Goal: Task Accomplishment & Management: Complete application form

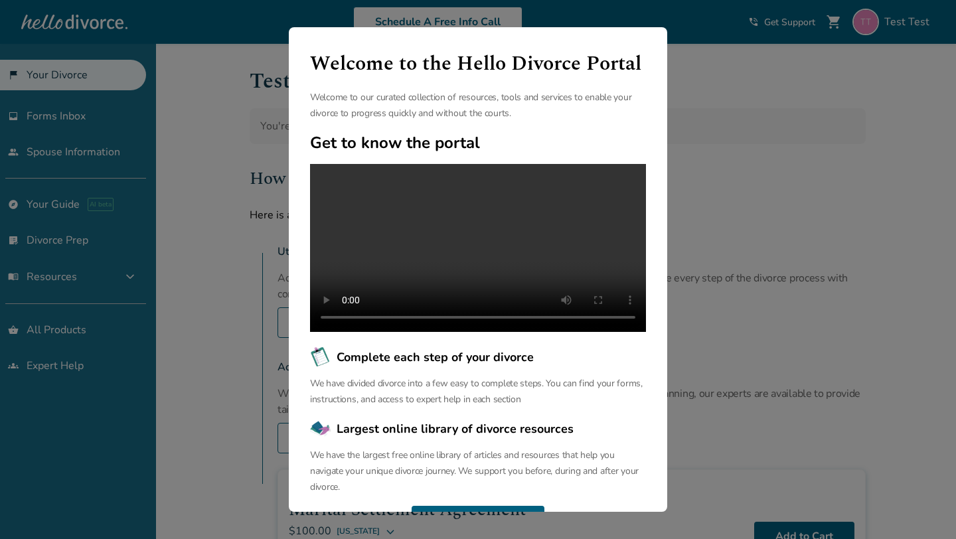
click at [226, 167] on div "Welcome to the Hello Divorce Portal Welcome to our curated collection of resour…" at bounding box center [478, 269] width 956 height 539
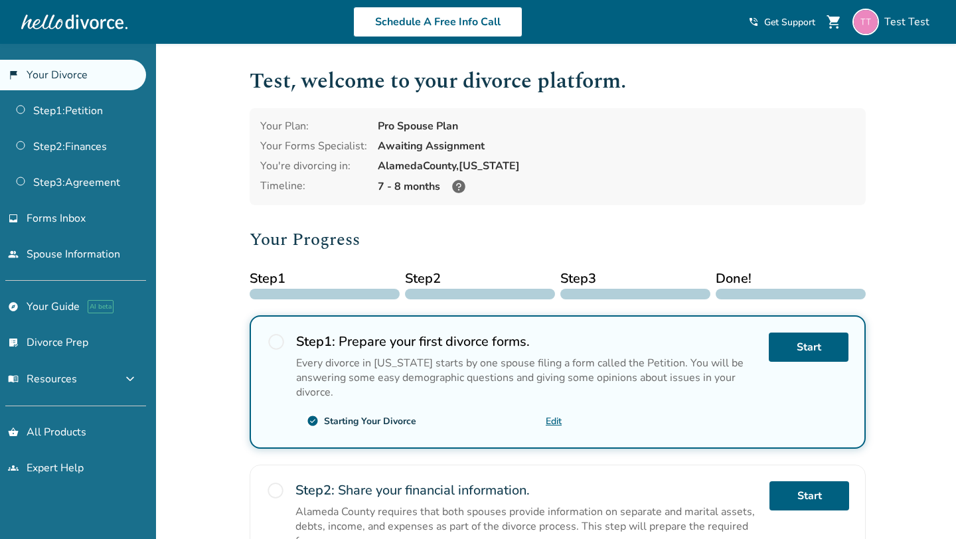
click at [195, 230] on div "Added to cart Test , welcome to your divorce platform. Your Plan: Pro Spouse Pl…" at bounding box center [478, 505] width 956 height 922
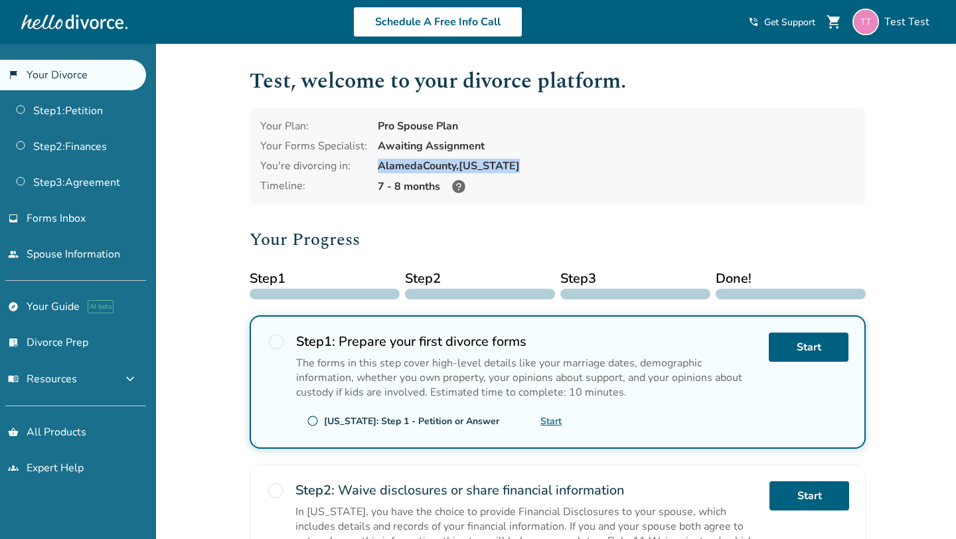
drag, startPoint x: 373, startPoint y: 166, endPoint x: 521, endPoint y: 169, distance: 148.1
click at [521, 169] on div "Your Plan: Pro Spouse Plan Your Forms Specialist: Awaiting Assignment You're di…" at bounding box center [558, 156] width 616 height 97
click at [461, 162] on div "Alameda County, California" at bounding box center [616, 166] width 477 height 15
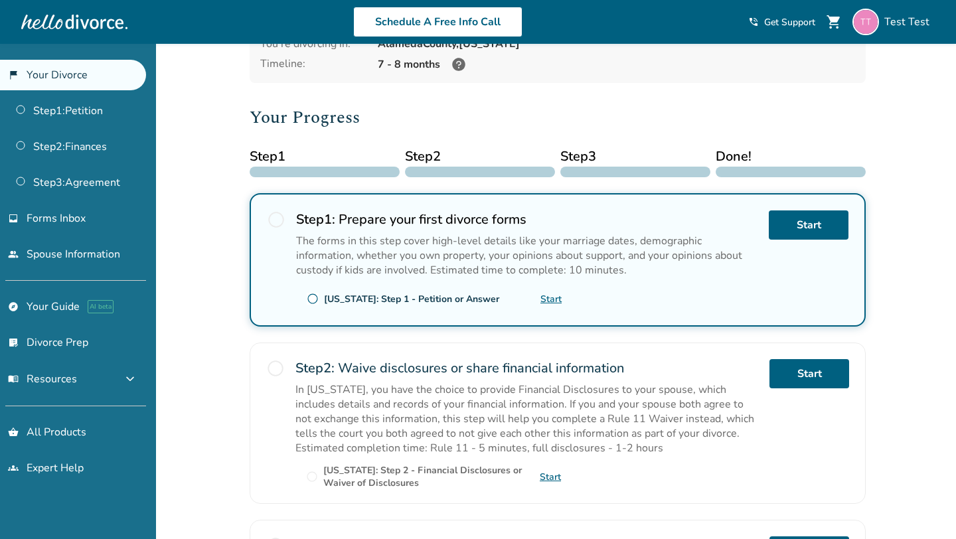
scroll to position [126, 0]
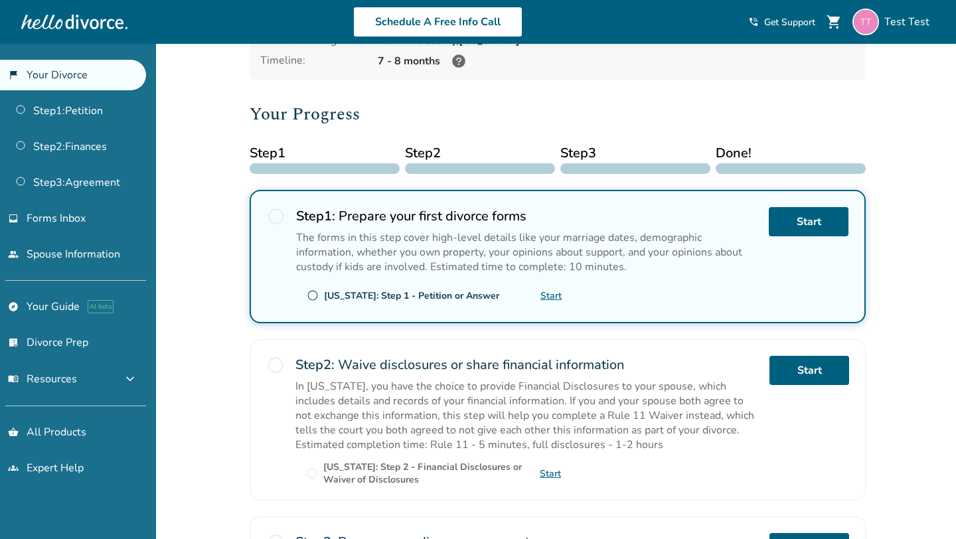
click at [338, 295] on div "Texas: Step 1 - Petition or Answer" at bounding box center [411, 296] width 175 height 13
click at [365, 292] on div "Texas: Step 1 - Petition or Answer" at bounding box center [411, 296] width 175 height 13
click at [557, 292] on link "Start" at bounding box center [551, 296] width 21 height 13
click at [188, 216] on div "Added to cart Test , welcome to your divorce platform. Your Plan: Pro Spouse Pl…" at bounding box center [478, 347] width 956 height 859
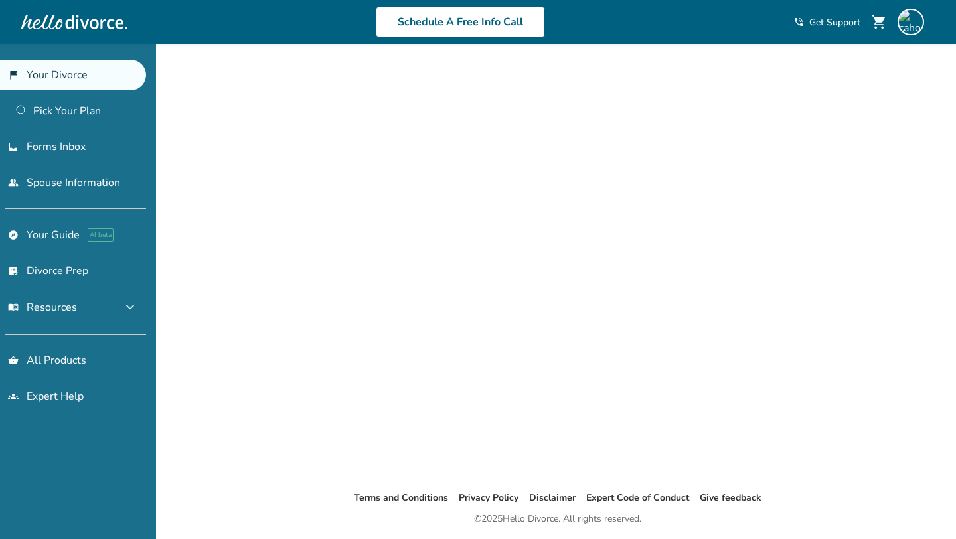
click at [230, 101] on div "Added to cart Terms and Conditions Privacy Policy Disclaimer Expert Code of Con…" at bounding box center [478, 313] width 956 height 539
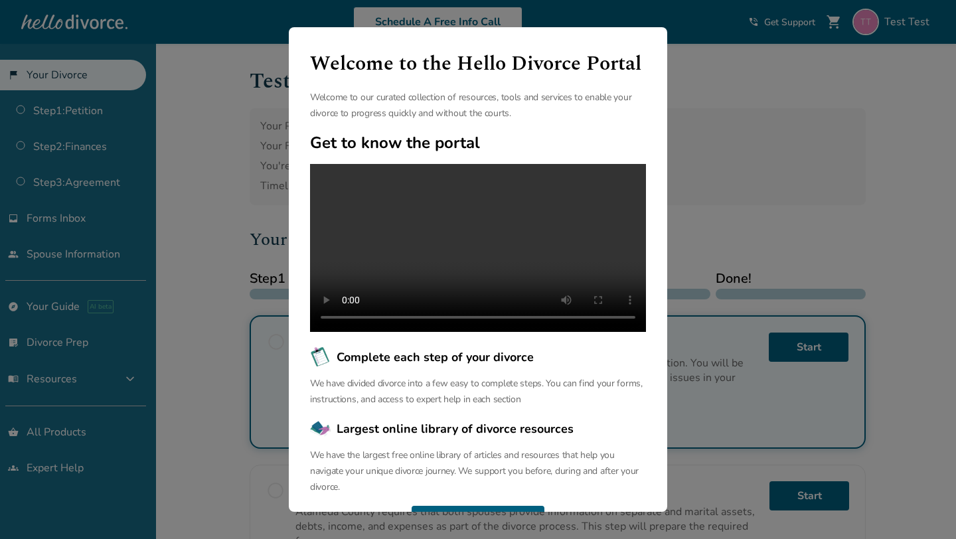
click at [195, 177] on div "Welcome to the Hello Divorce Portal Welcome to our curated collection of resour…" at bounding box center [478, 269] width 956 height 539
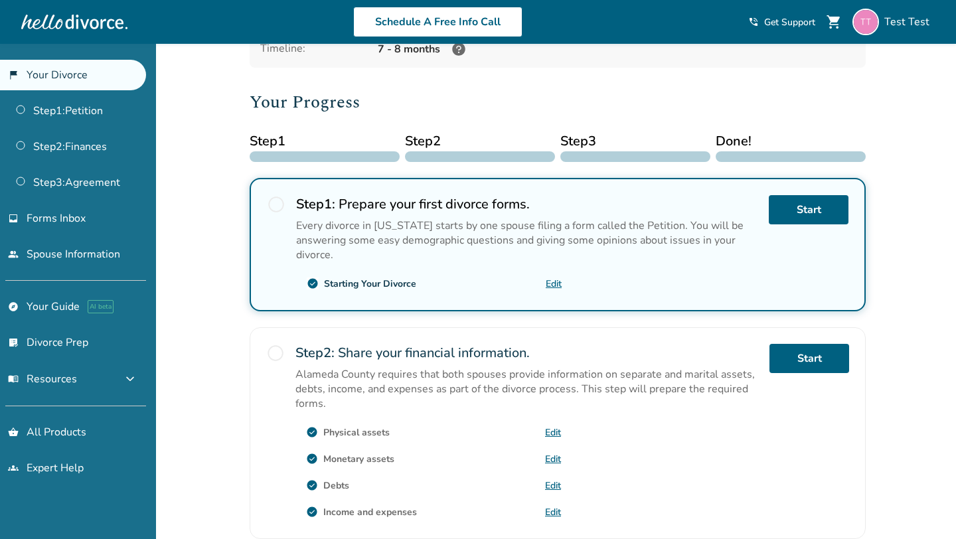
scroll to position [131, 0]
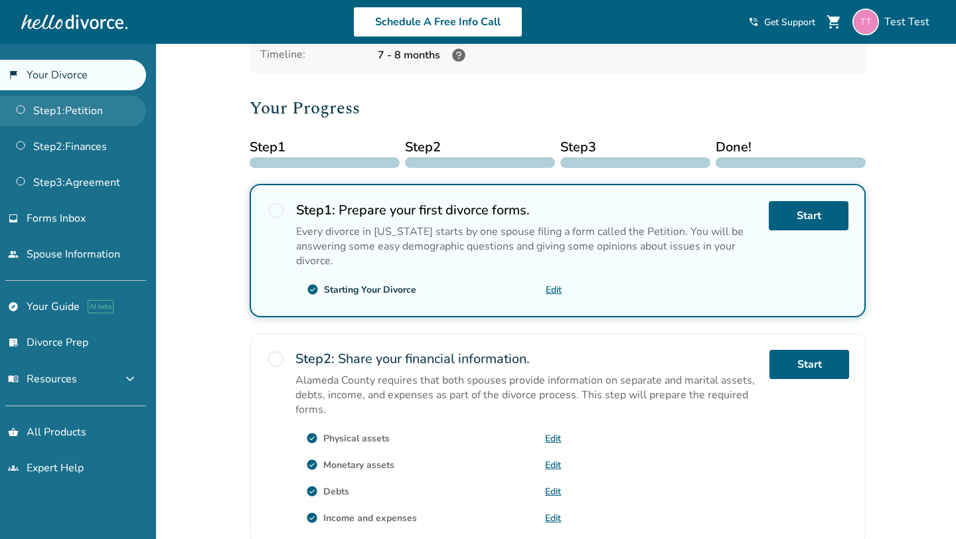
click at [66, 110] on link "Step 1 : Petition" at bounding box center [73, 111] width 146 height 31
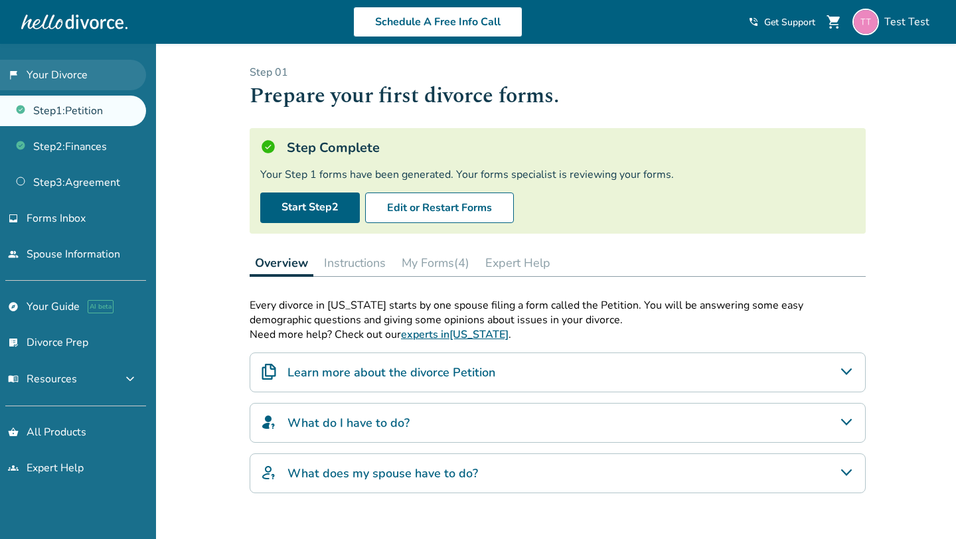
click at [54, 68] on link "flag_2 Your Divorce" at bounding box center [73, 75] width 146 height 31
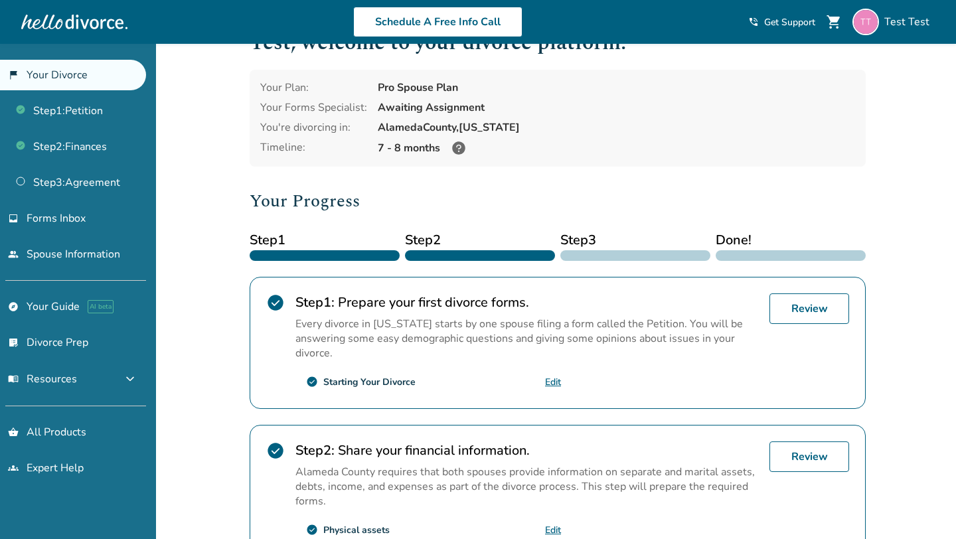
scroll to position [35, 0]
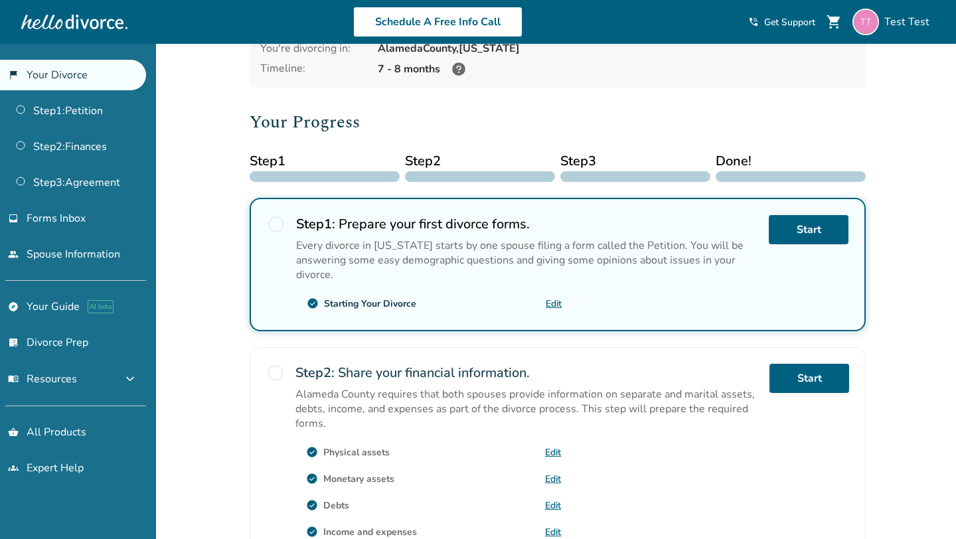
scroll to position [121, 0]
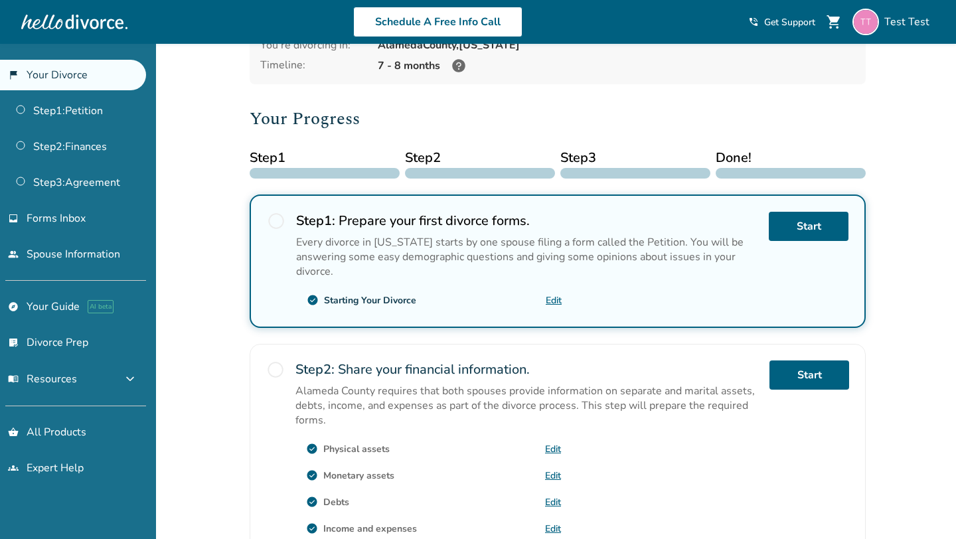
click at [237, 203] on div "Added to cart Test , welcome to your divorce platform. Your Plan: Pro Spouse Pl…" at bounding box center [478, 384] width 956 height 922
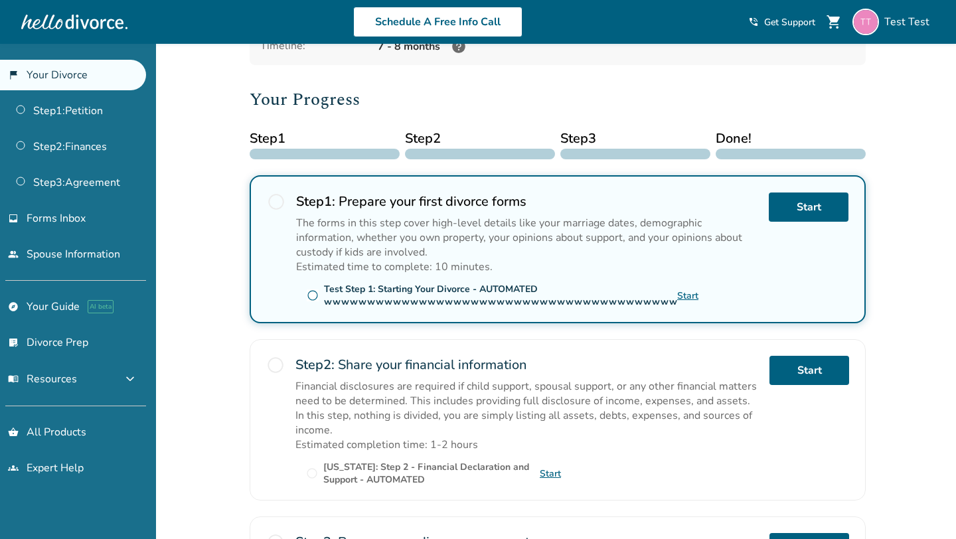
scroll to position [142, 0]
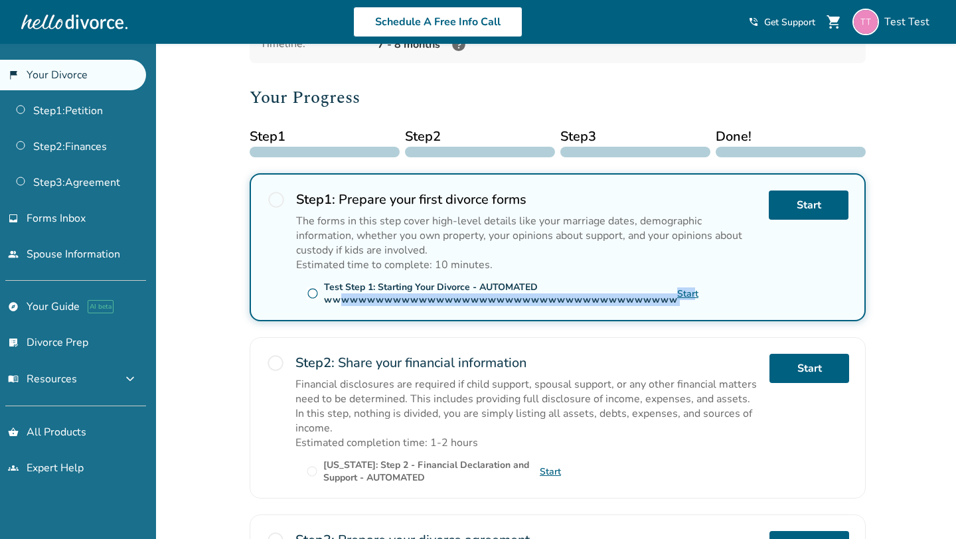
drag, startPoint x: 337, startPoint y: 297, endPoint x: 683, endPoint y: 292, distance: 346.7
click at [562, 292] on div "radio_button_unchecked Test Step 1: Starting Your Divorce - AUTOMATED wwwwwwwww…" at bounding box center [429, 293] width 266 height 21
click at [596, 290] on div "Test Step 1: Starting Your Divorce - AUTOMATED wwwwwwwwwwwwwwwwwwwwwwwwwwwwwwww…" at bounding box center [500, 293] width 353 height 25
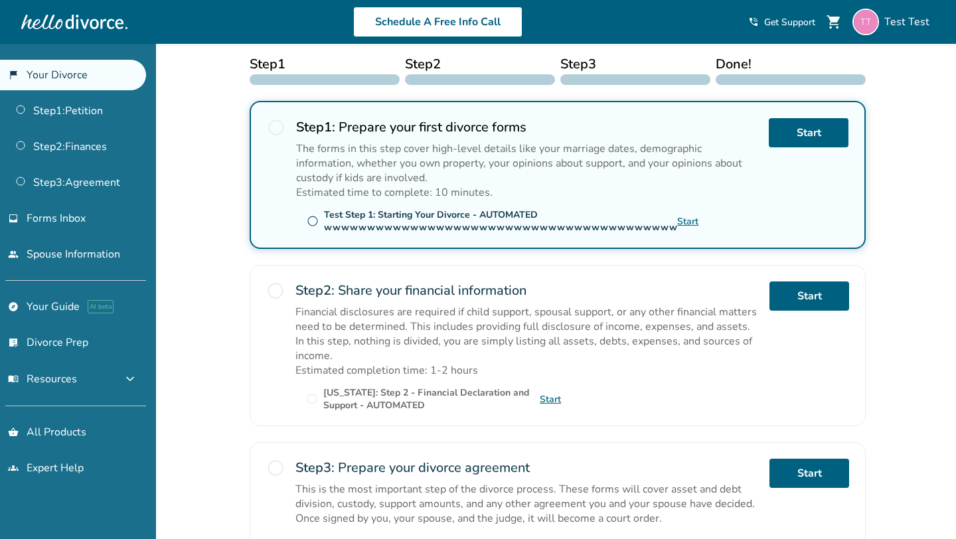
scroll to position [214, 0]
click at [220, 231] on div "Added to cart Test , welcome to your divorce platform. Your Plan: Pro Spouse Pl…" at bounding box center [478, 287] width 956 height 915
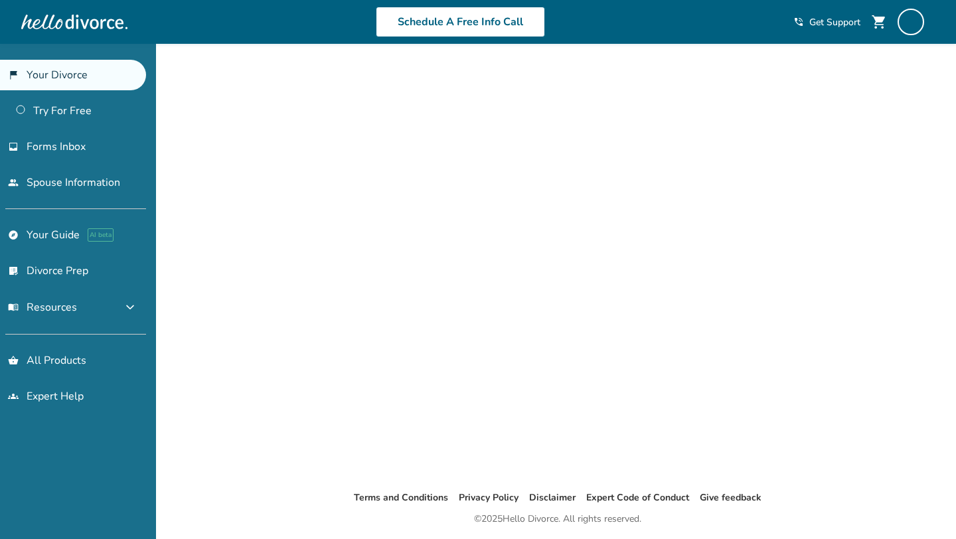
scroll to position [44, 0]
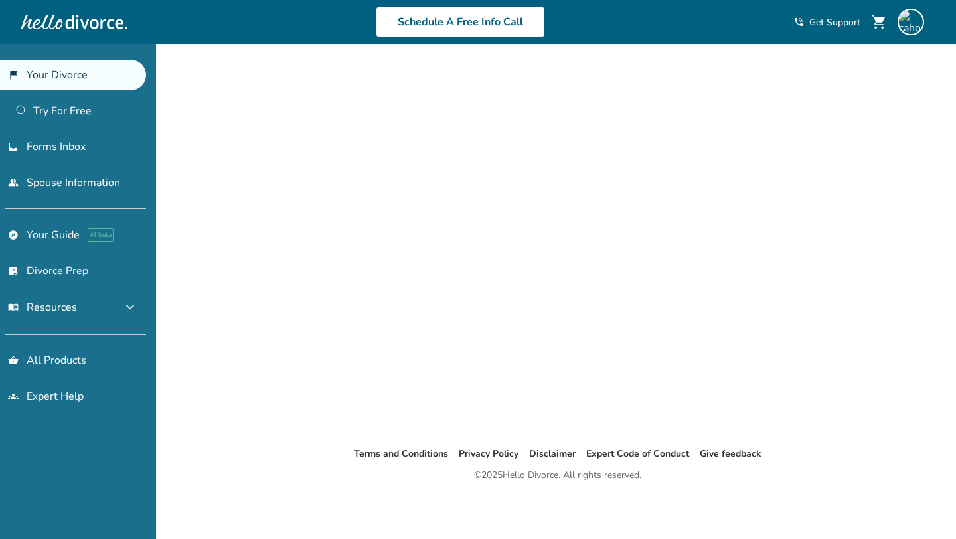
click at [199, 242] on div "Added to cart Terms and Conditions Privacy Policy Disclaimer Expert Code of Con…" at bounding box center [478, 269] width 956 height 539
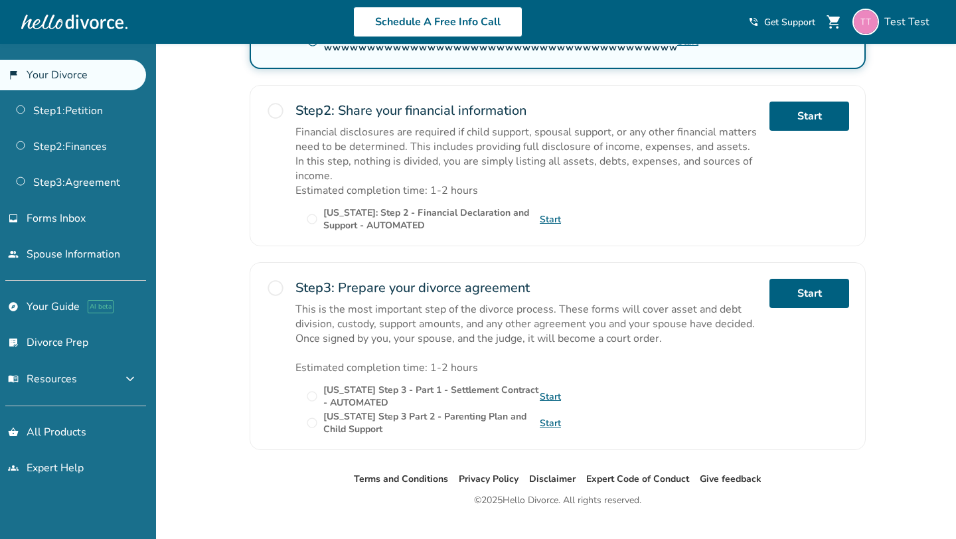
scroll to position [392, 0]
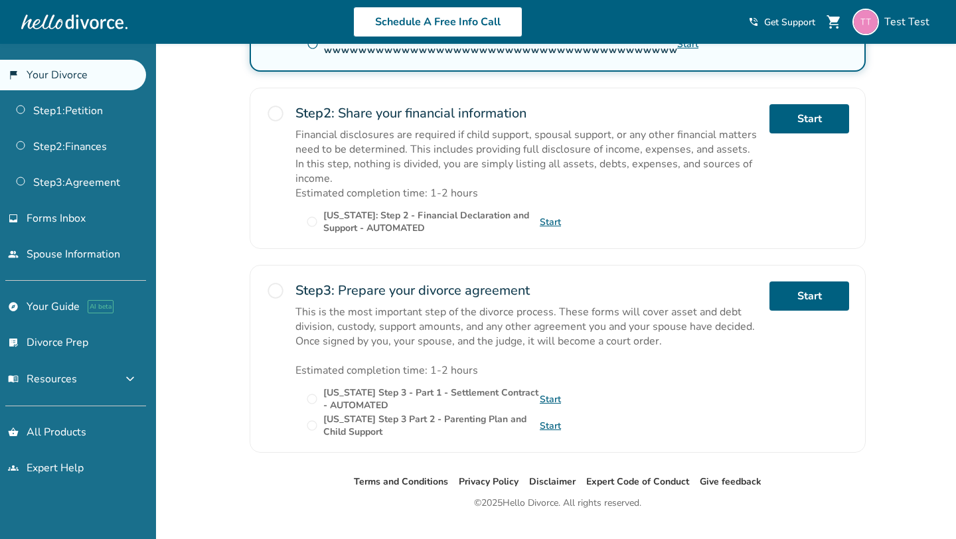
click at [224, 256] on div "Added to cart Test , welcome to your divorce platform. Your Plan: Pro Spouse Pl…" at bounding box center [478, 109] width 956 height 915
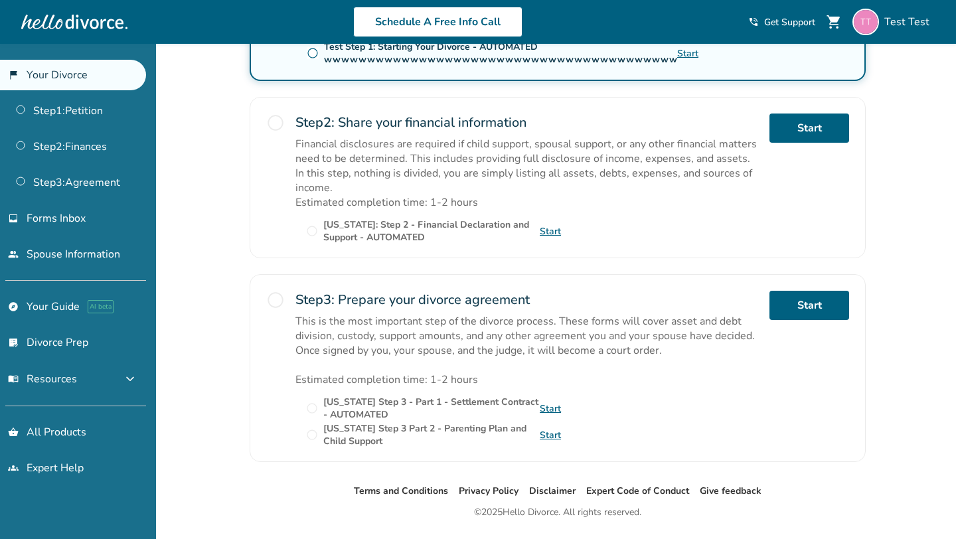
scroll to position [376, 0]
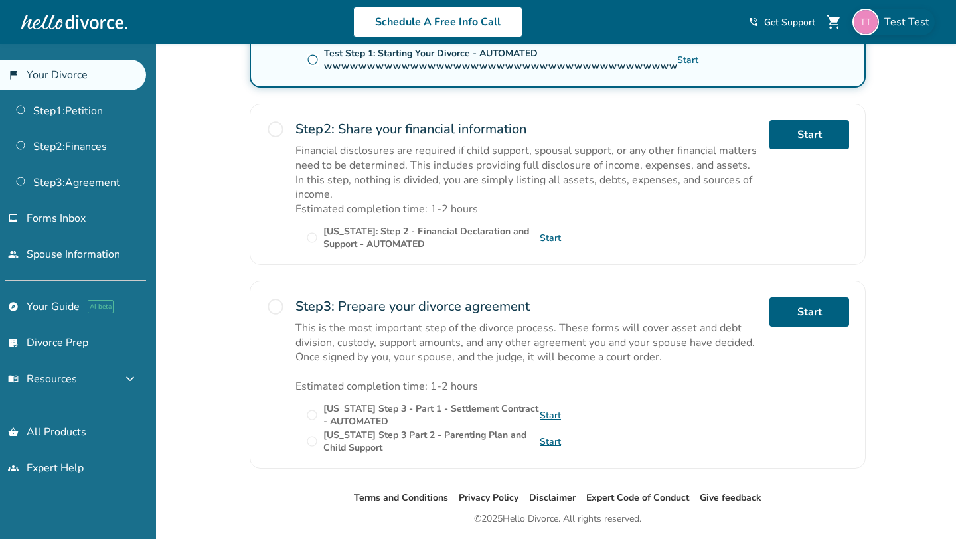
click at [907, 25] on span "Test Test" at bounding box center [910, 22] width 50 height 15
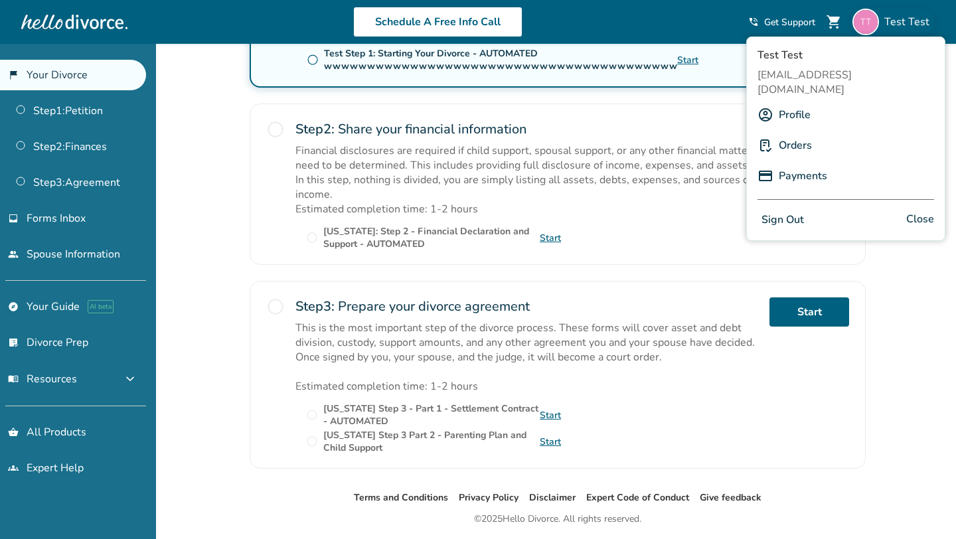
click at [788, 102] on link "Profile" at bounding box center [795, 114] width 32 height 25
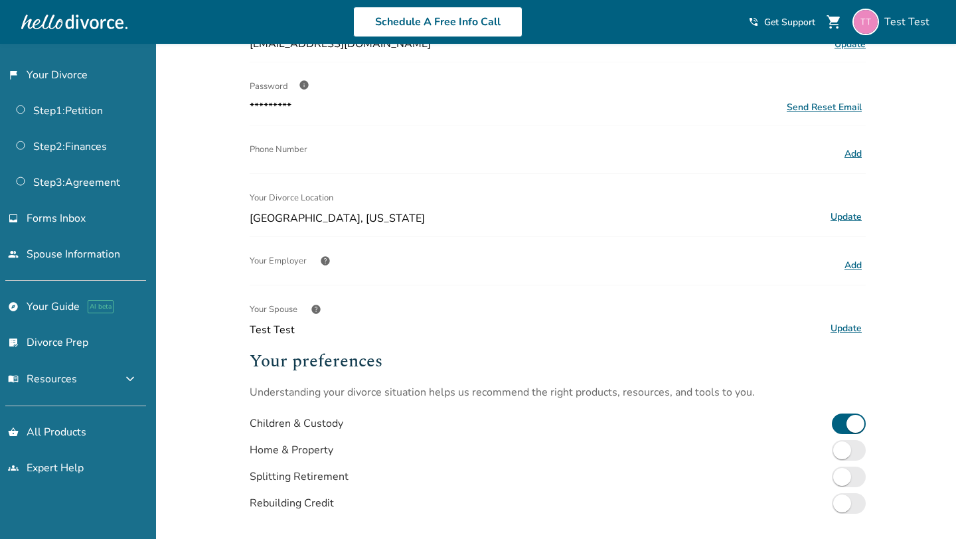
scroll to position [330, 0]
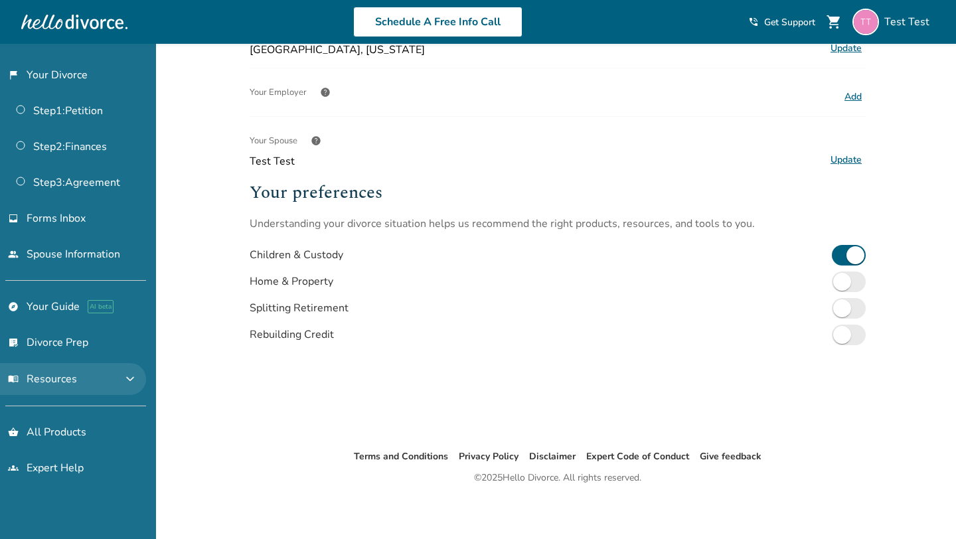
click at [137, 377] on span "expand_more" at bounding box center [130, 379] width 16 height 16
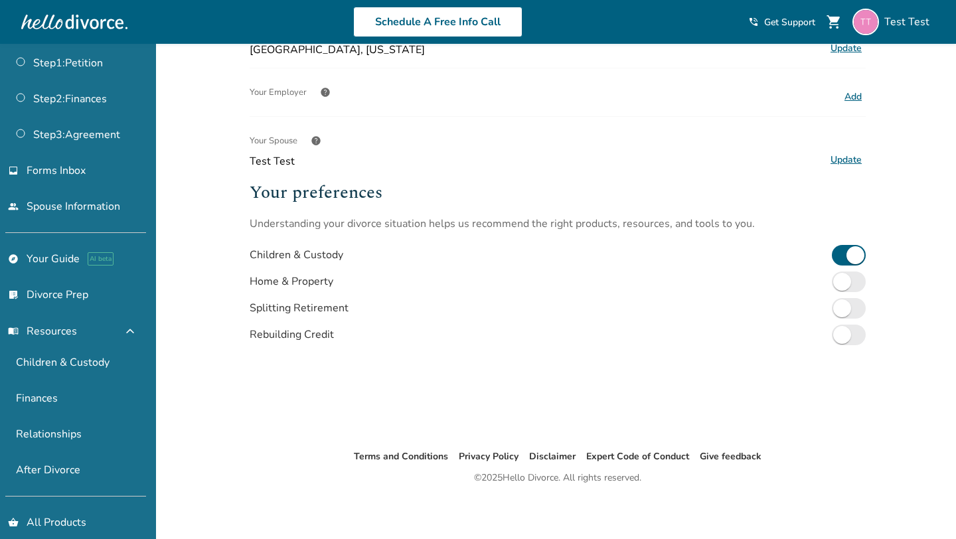
scroll to position [0, 0]
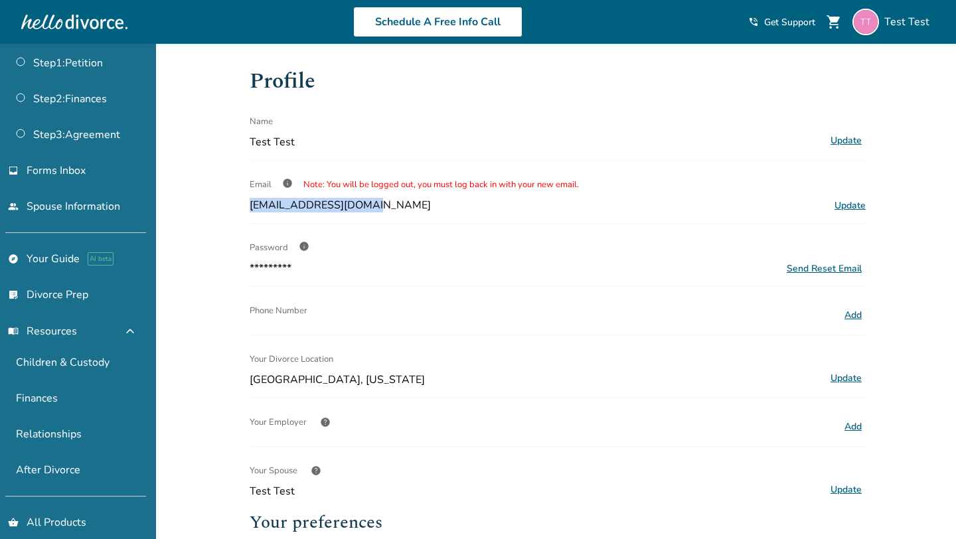
drag, startPoint x: 244, startPoint y: 206, endPoint x: 420, endPoint y: 205, distance: 175.3
click at [420, 205] on div "Profile Name Test Test Update Email info Note: You will be logged out, you must…" at bounding box center [558, 411] width 638 height 735
copy span "[EMAIL_ADDRESS][DOMAIN_NAME]"
click at [203, 246] on div "Added to cart Profile Name Test Test Update Email info Note: You will be logged…" at bounding box center [478, 458] width 956 height 828
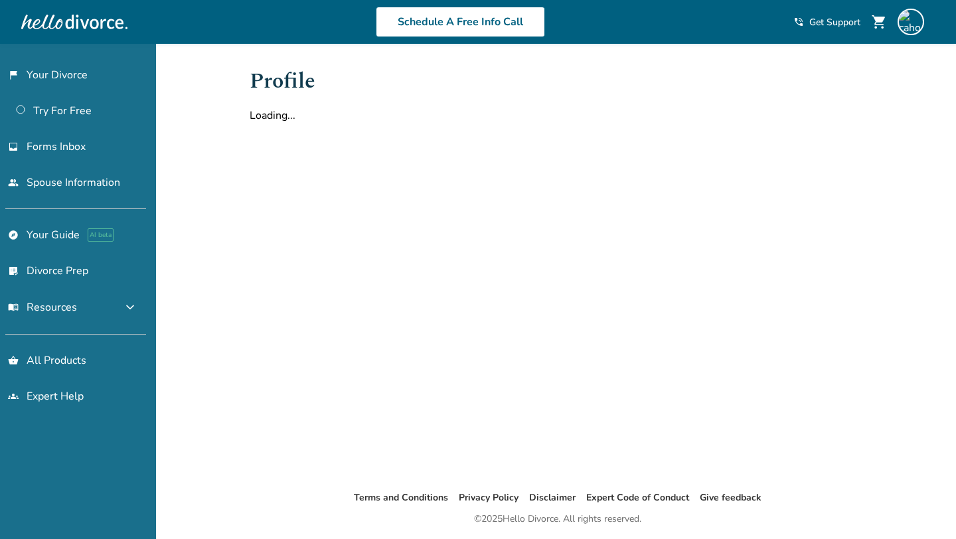
scroll to position [330, 0]
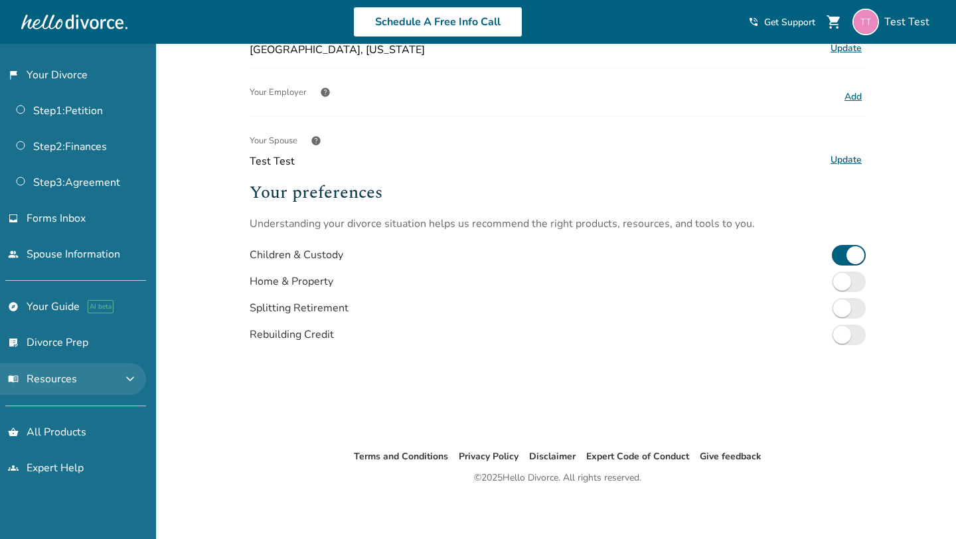
click at [138, 376] on span "expand_more" at bounding box center [130, 379] width 16 height 16
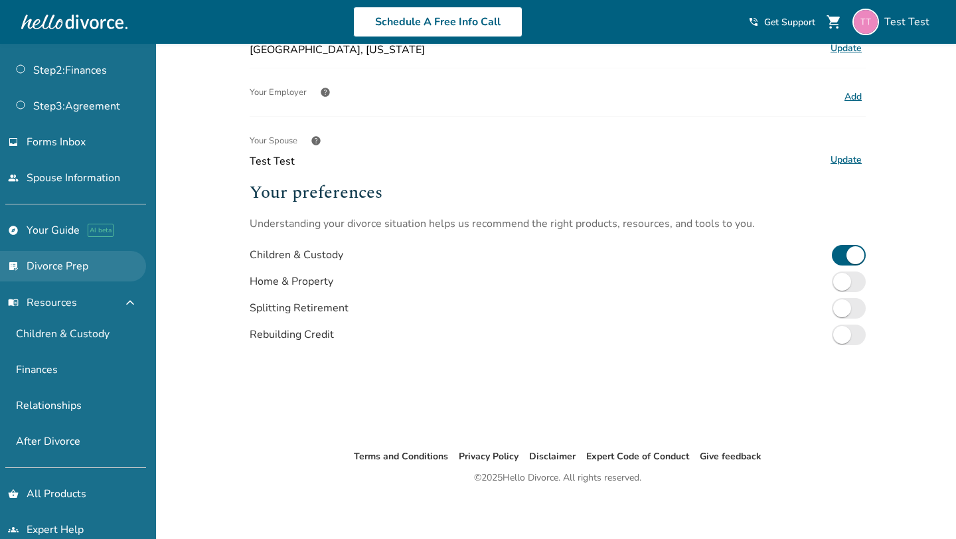
scroll to position [80, 0]
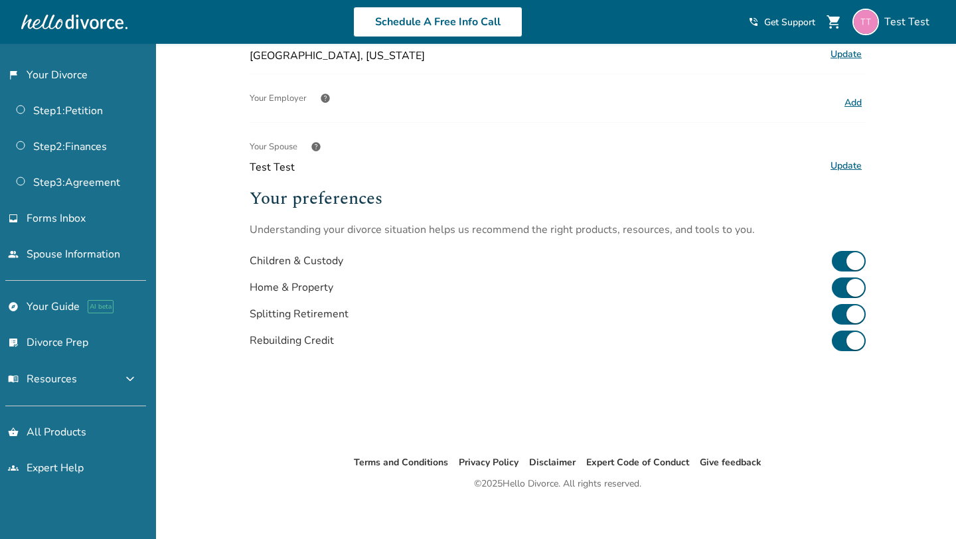
scroll to position [326, 0]
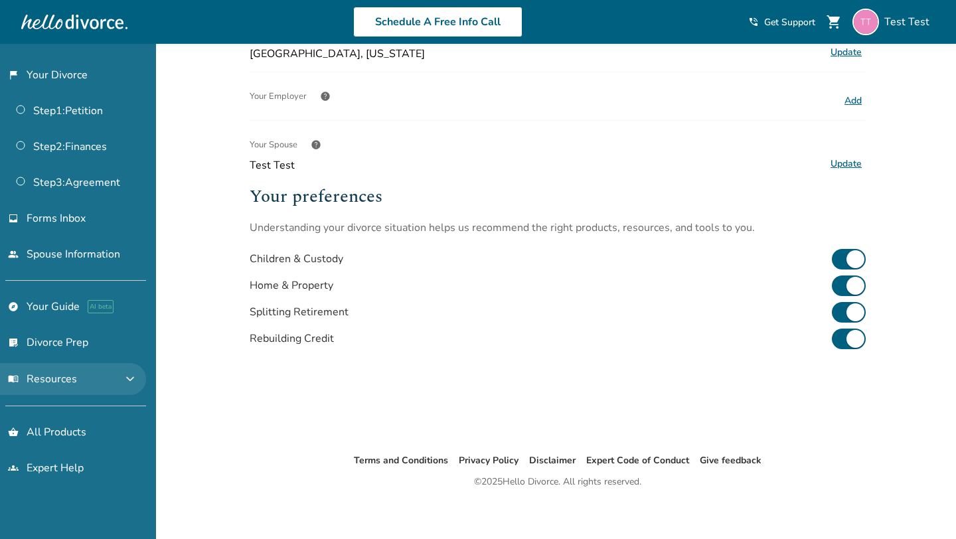
click at [135, 378] on span "expand_more" at bounding box center [130, 379] width 16 height 16
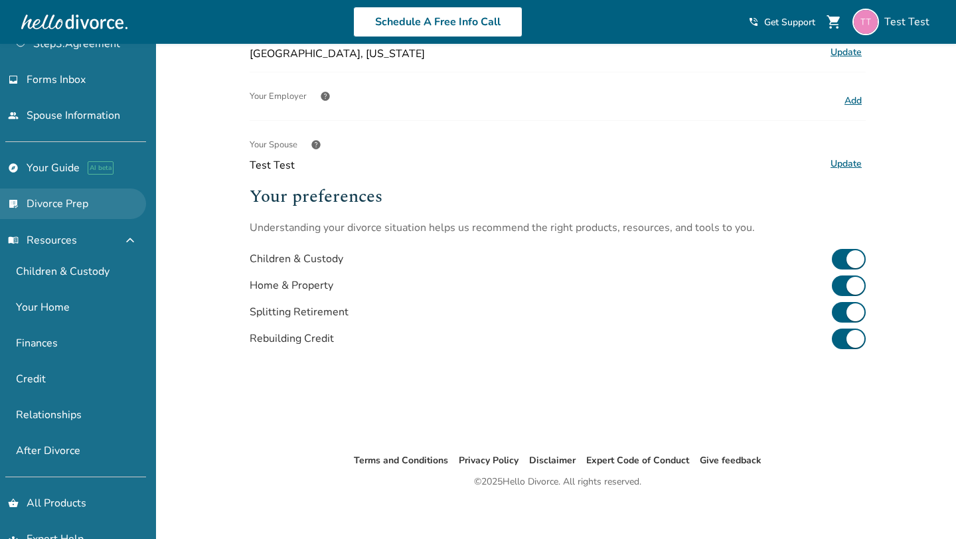
scroll to position [165, 0]
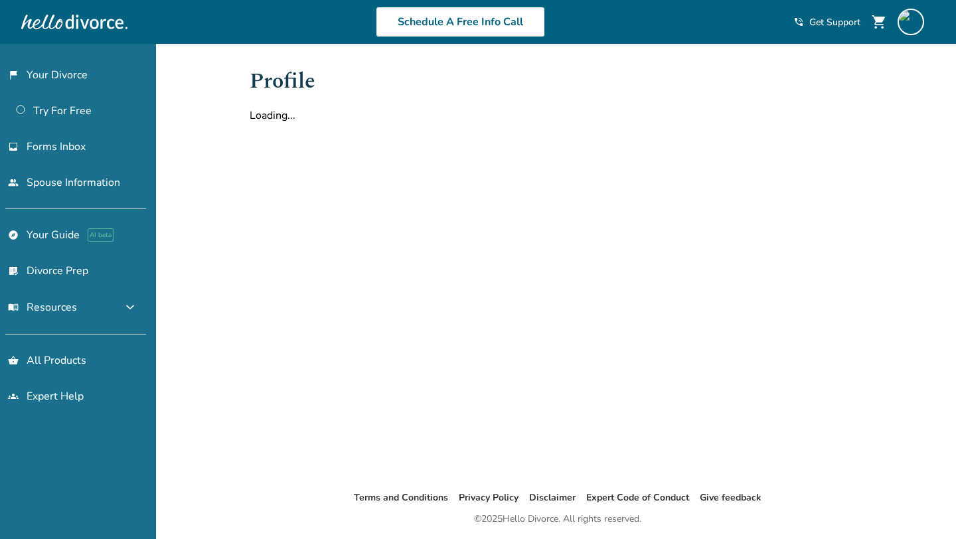
scroll to position [44, 0]
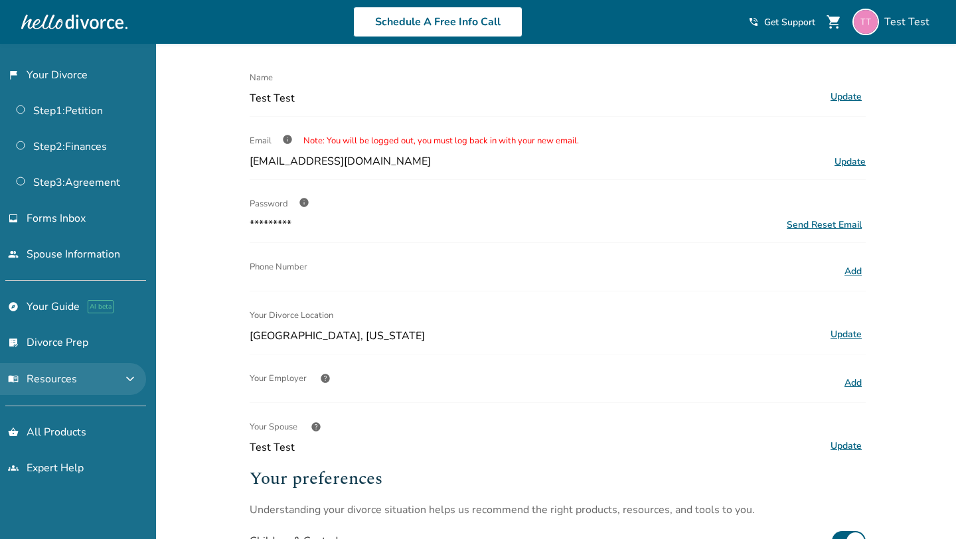
click at [137, 371] on span "expand_more" at bounding box center [130, 379] width 16 height 16
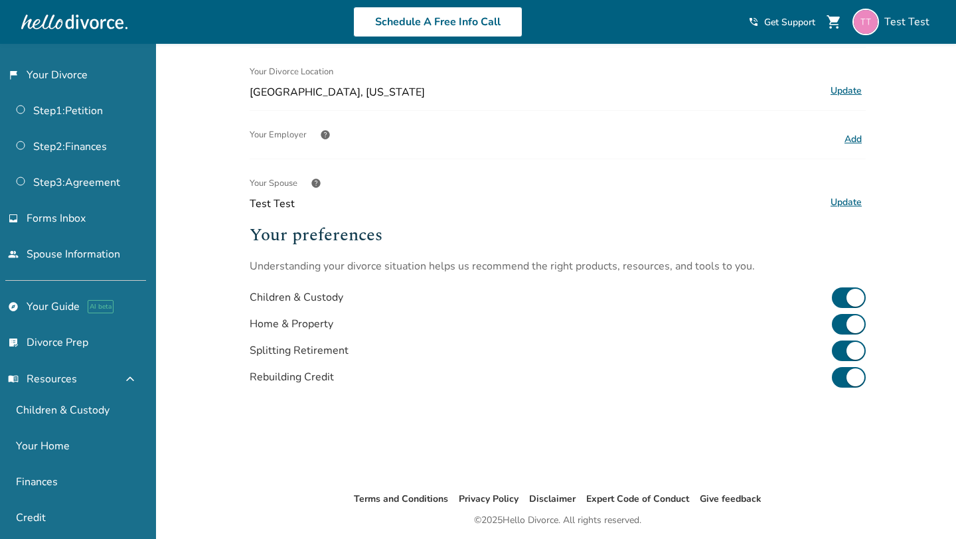
scroll to position [330, 0]
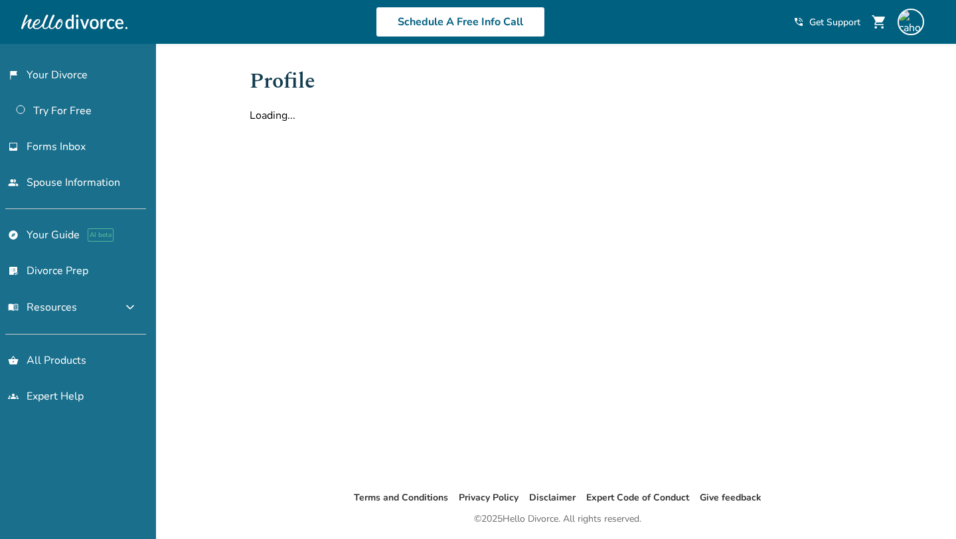
click at [209, 99] on div "Added to cart Profile Loading... Terms and Conditions Privacy Policy Disclaimer…" at bounding box center [478, 313] width 956 height 539
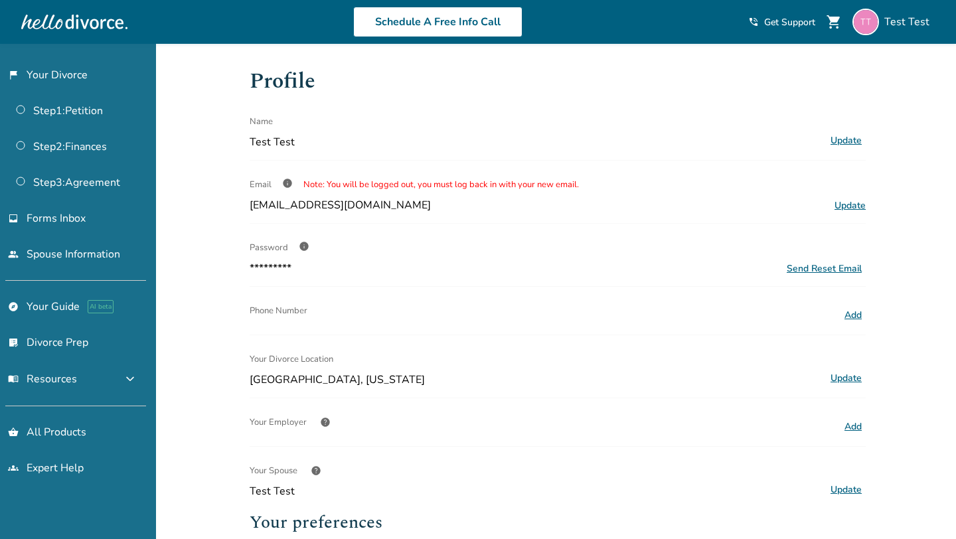
scroll to position [330, 0]
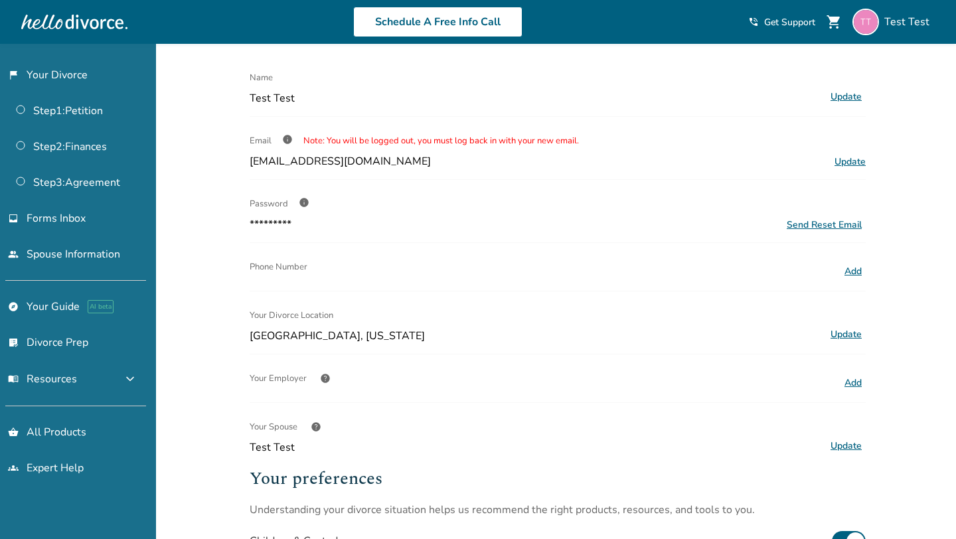
scroll to position [330, 0]
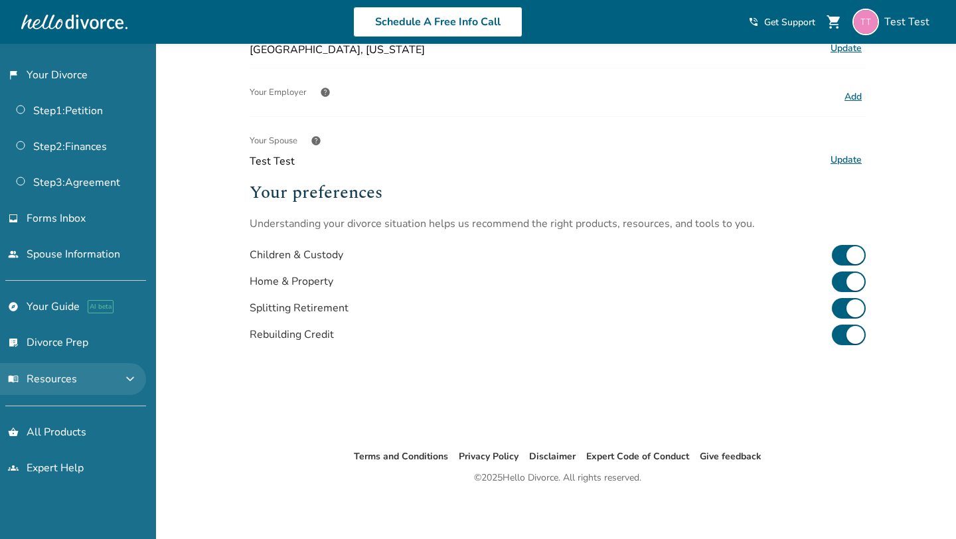
click at [138, 377] on span "expand_more" at bounding box center [130, 379] width 16 height 16
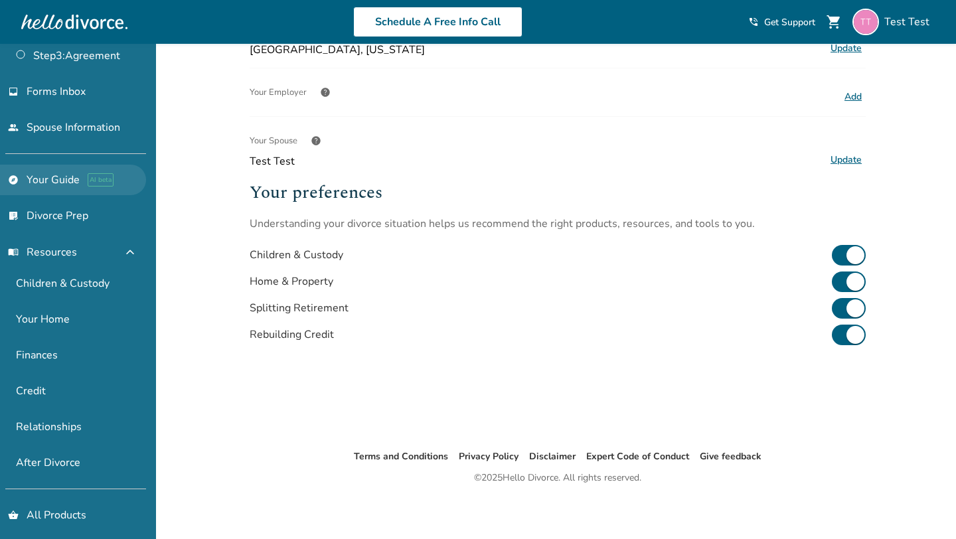
scroll to position [130, 0]
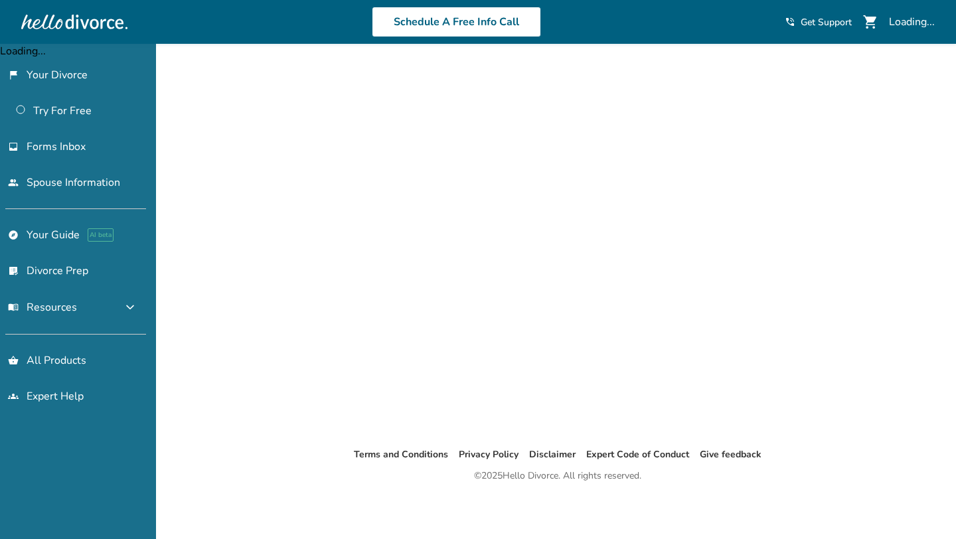
scroll to position [44, 0]
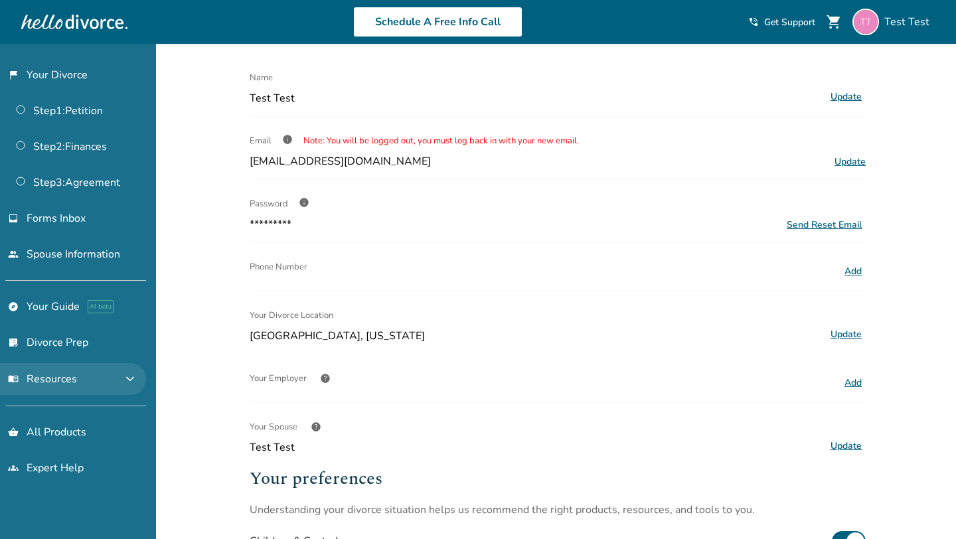
click at [135, 385] on span "expand_more" at bounding box center [130, 379] width 16 height 16
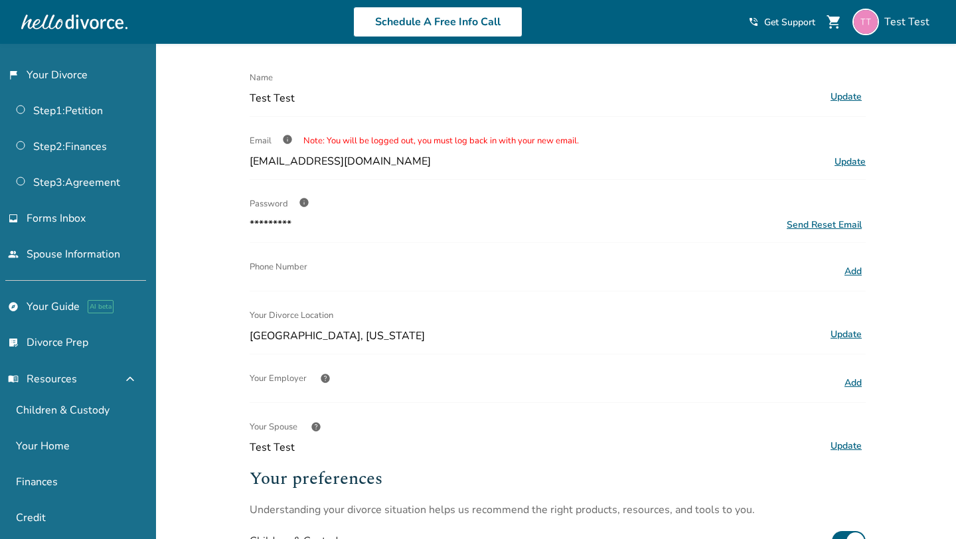
scroll to position [330, 0]
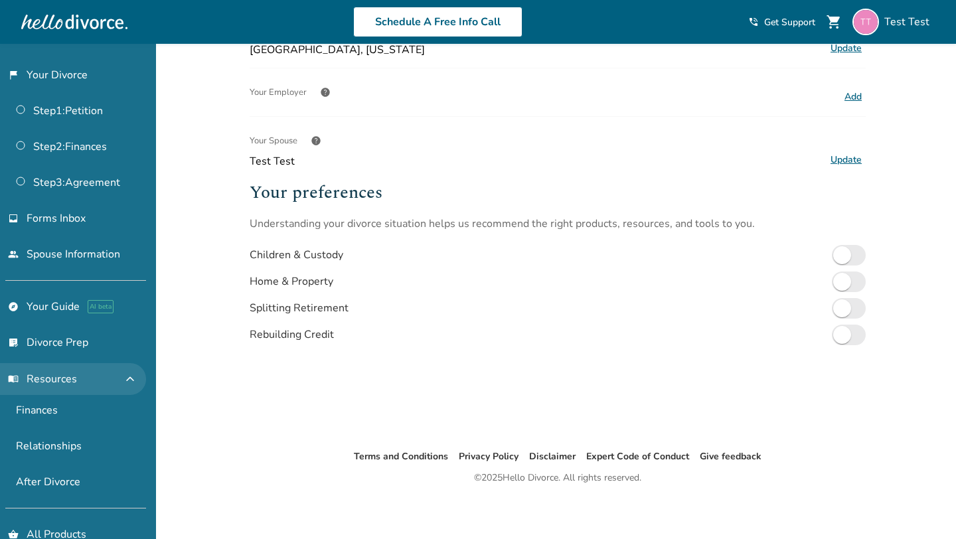
click at [138, 373] on span "expand_less" at bounding box center [130, 379] width 16 height 16
click at [138, 373] on span "expand_more" at bounding box center [130, 379] width 16 height 16
click at [138, 373] on span "expand_less" at bounding box center [130, 379] width 16 height 16
click at [138, 372] on span "expand_less" at bounding box center [130, 379] width 16 height 16
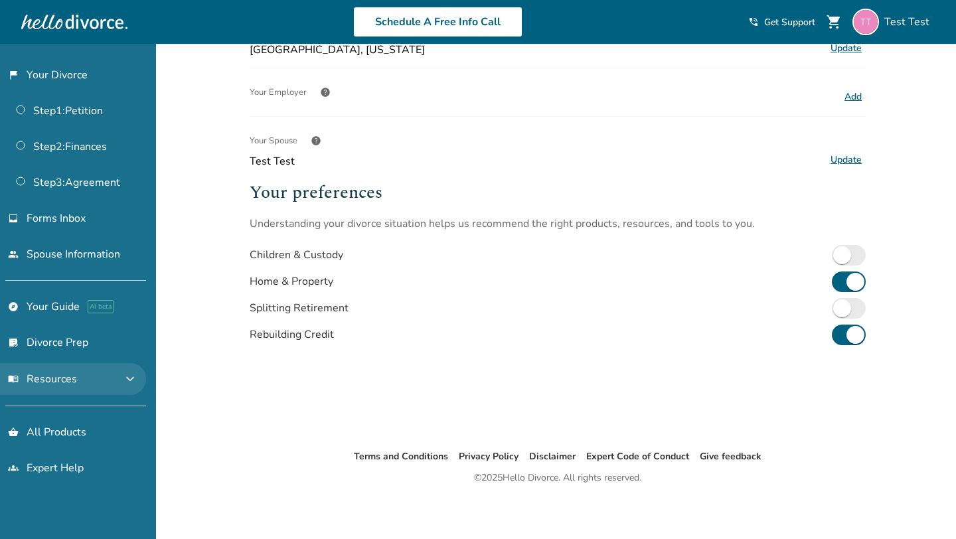
click at [138, 372] on span "expand_more" at bounding box center [130, 379] width 16 height 16
click at [138, 373] on span "expand_less" at bounding box center [130, 379] width 16 height 16
click at [138, 373] on span "expand_more" at bounding box center [130, 379] width 16 height 16
click at [138, 373] on span "expand_less" at bounding box center [130, 379] width 16 height 16
click at [138, 373] on span "expand_more" at bounding box center [130, 379] width 16 height 16
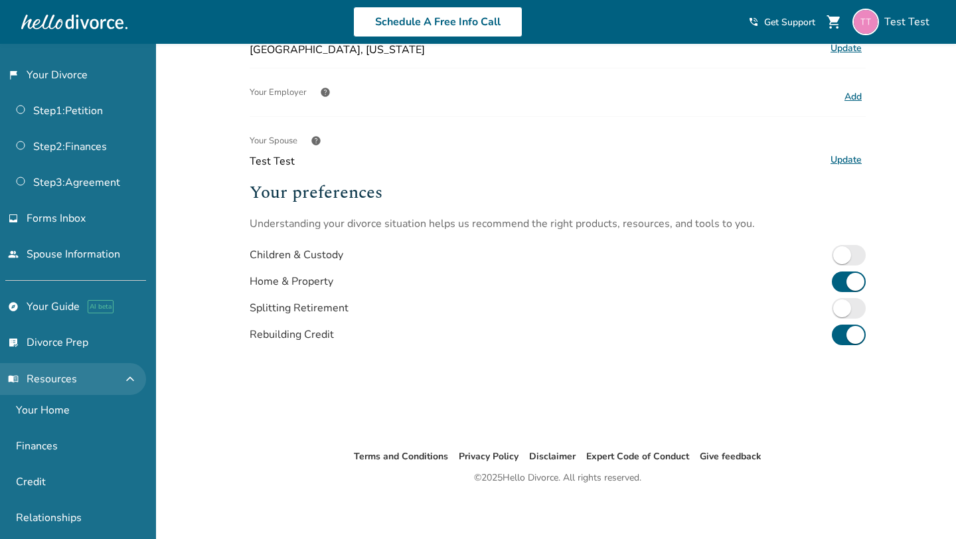
click at [138, 373] on span "expand_less" at bounding box center [130, 379] width 16 height 16
click at [138, 373] on span "expand_more" at bounding box center [130, 379] width 16 height 16
click at [136, 377] on span "expand_less" at bounding box center [130, 379] width 16 height 16
click at [136, 377] on span "expand_more" at bounding box center [130, 379] width 16 height 16
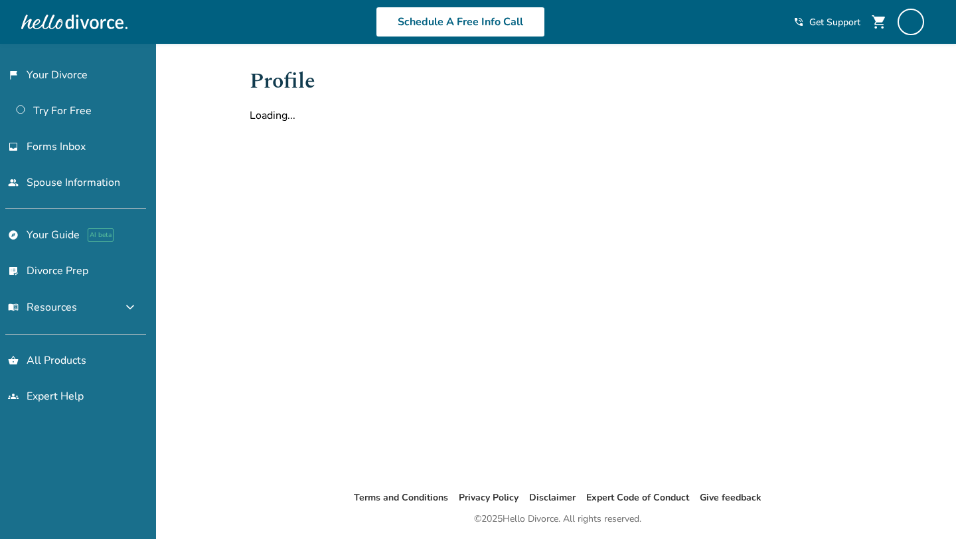
scroll to position [44, 0]
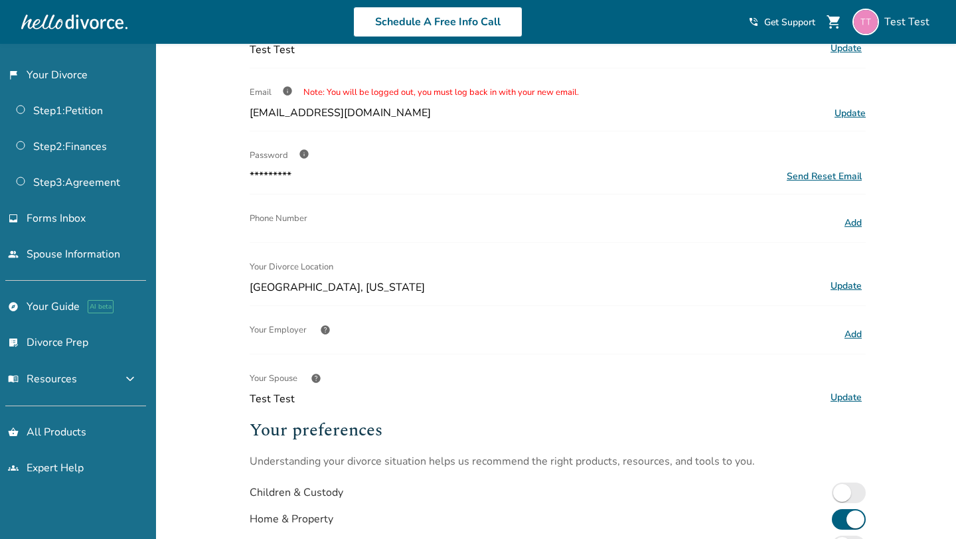
scroll to position [330, 0]
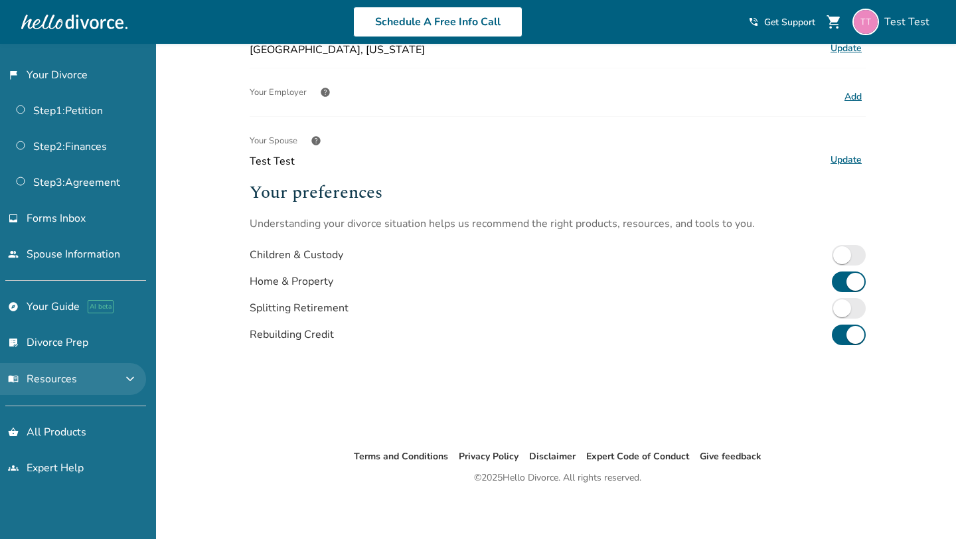
click at [138, 371] on span "expand_more" at bounding box center [130, 379] width 16 height 16
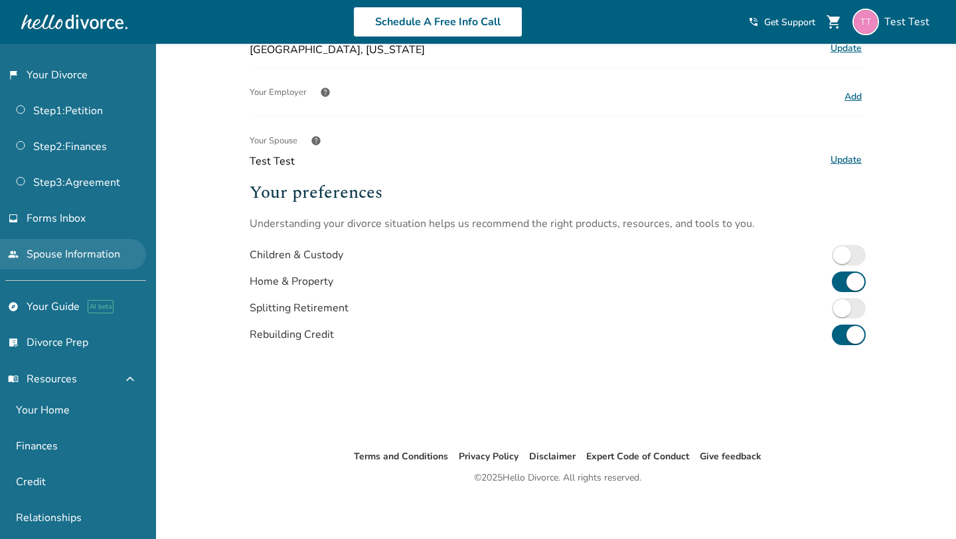
scroll to position [115, 0]
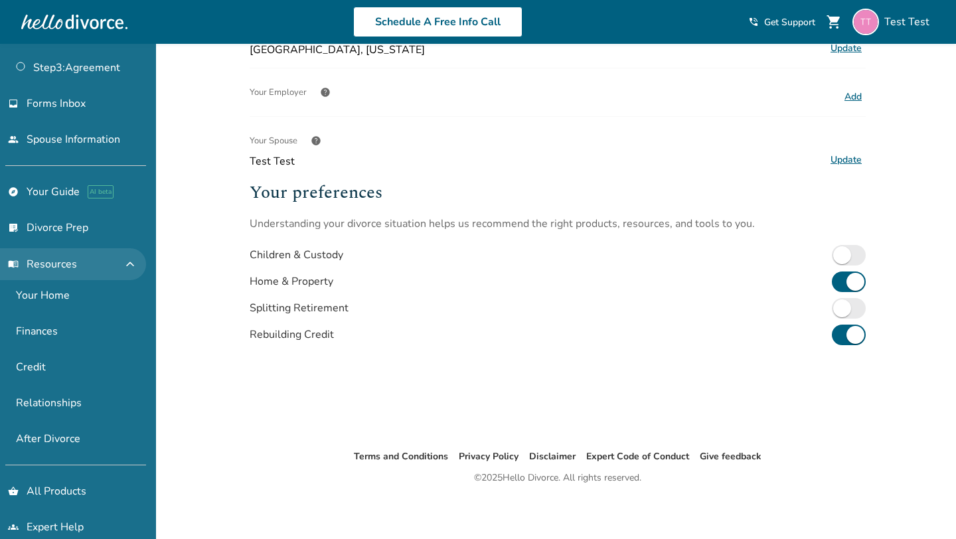
click at [138, 264] on span "expand_less" at bounding box center [130, 264] width 16 height 16
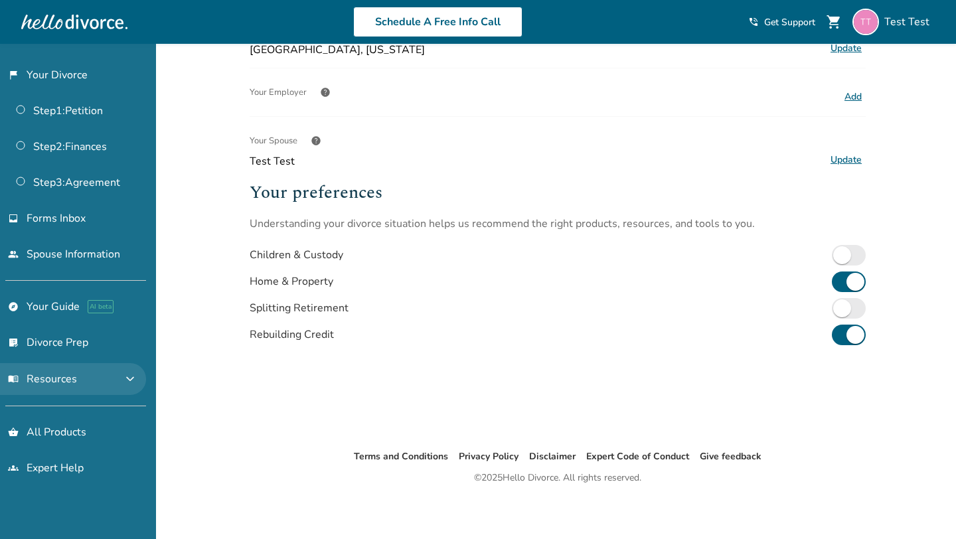
scroll to position [0, 0]
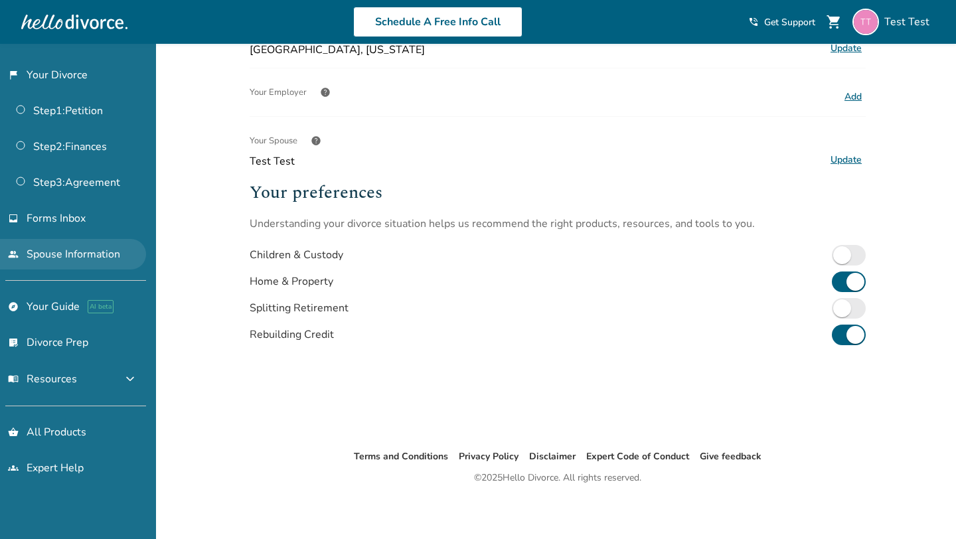
click at [145, 263] on link "people Spouse Information" at bounding box center [73, 254] width 146 height 31
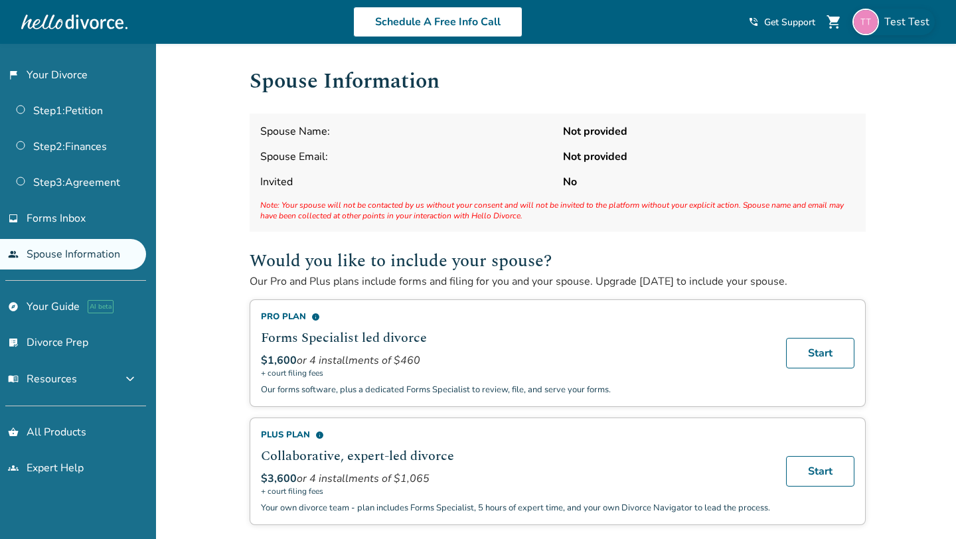
click at [917, 31] on div "Test Test" at bounding box center [894, 22] width 82 height 27
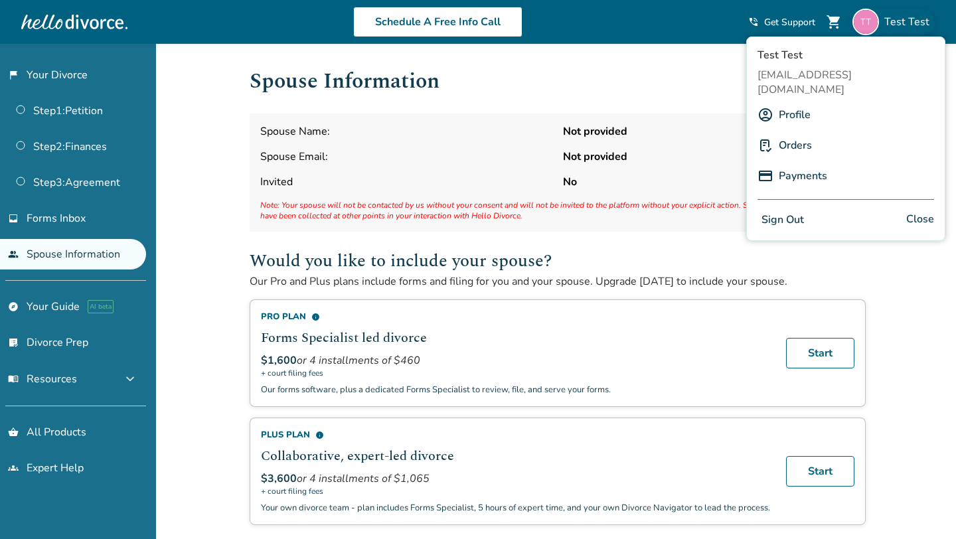
click at [795, 102] on link "Profile" at bounding box center [795, 114] width 32 height 25
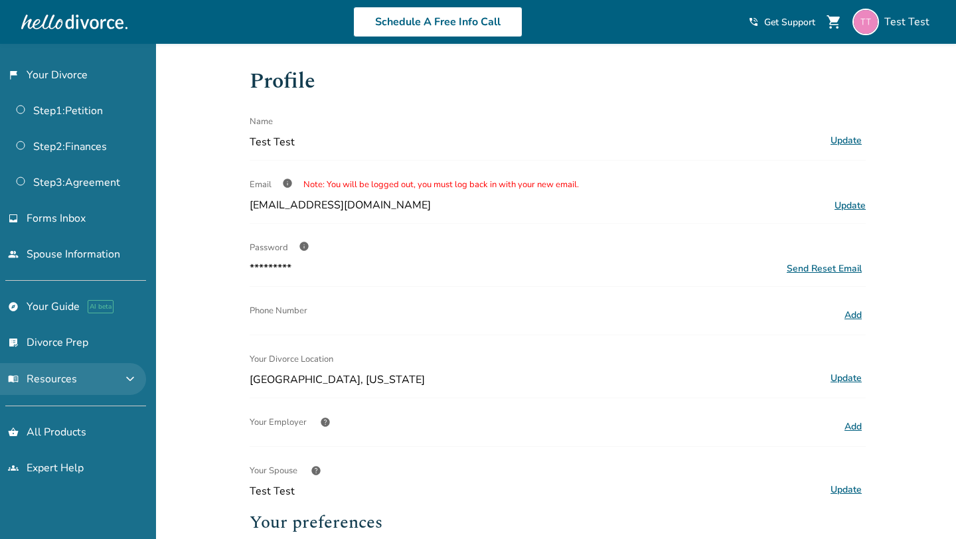
click at [138, 376] on span "expand_more" at bounding box center [130, 379] width 16 height 16
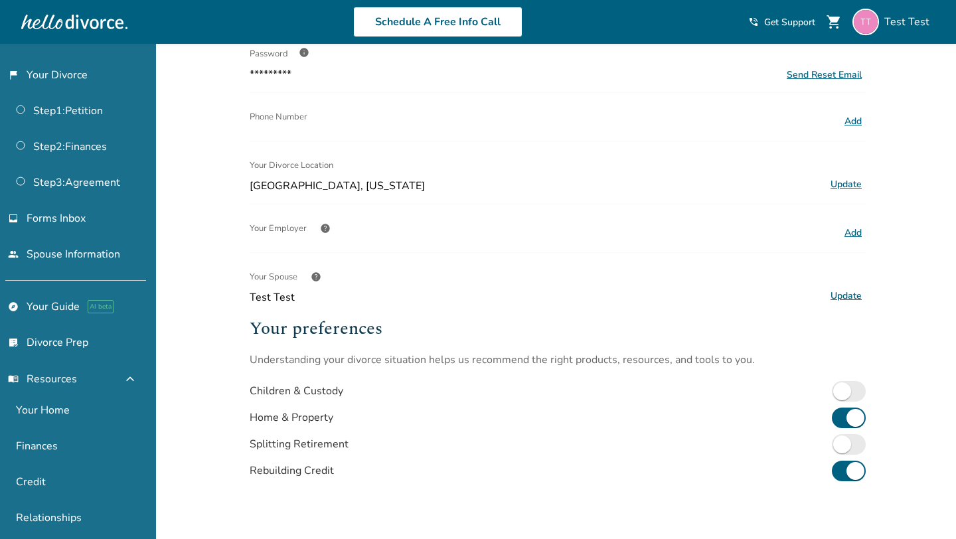
scroll to position [330, 0]
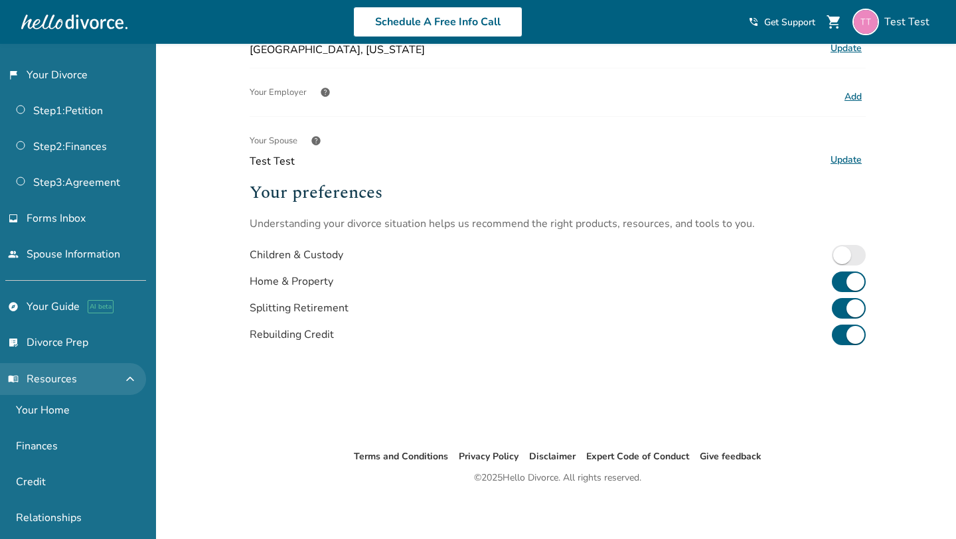
click at [137, 377] on span "expand_less" at bounding box center [130, 379] width 16 height 16
click at [137, 376] on span "expand_more" at bounding box center [130, 379] width 16 height 16
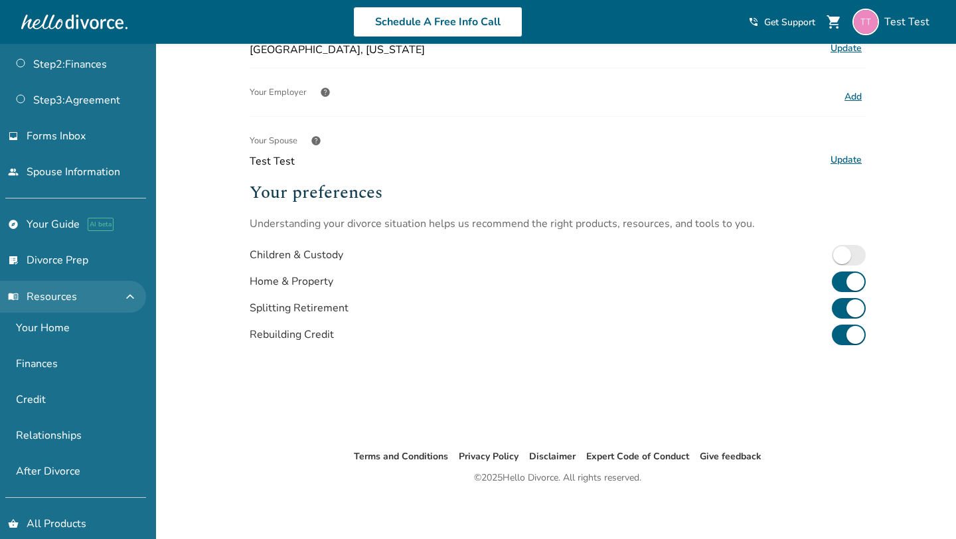
scroll to position [87, 0]
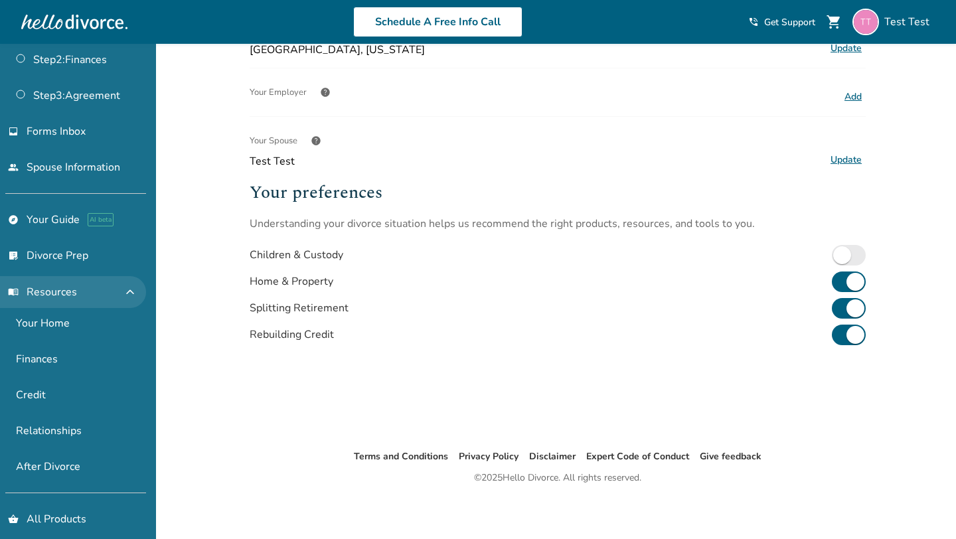
click at [135, 291] on span "expand_less" at bounding box center [130, 292] width 16 height 16
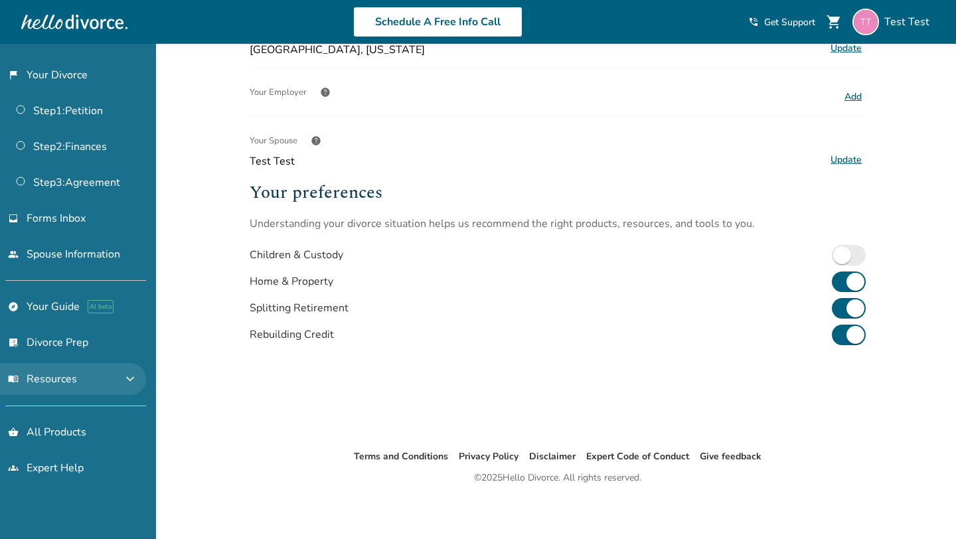
scroll to position [0, 0]
click at [135, 292] on link "explore Your Guide AI beta" at bounding box center [73, 307] width 146 height 31
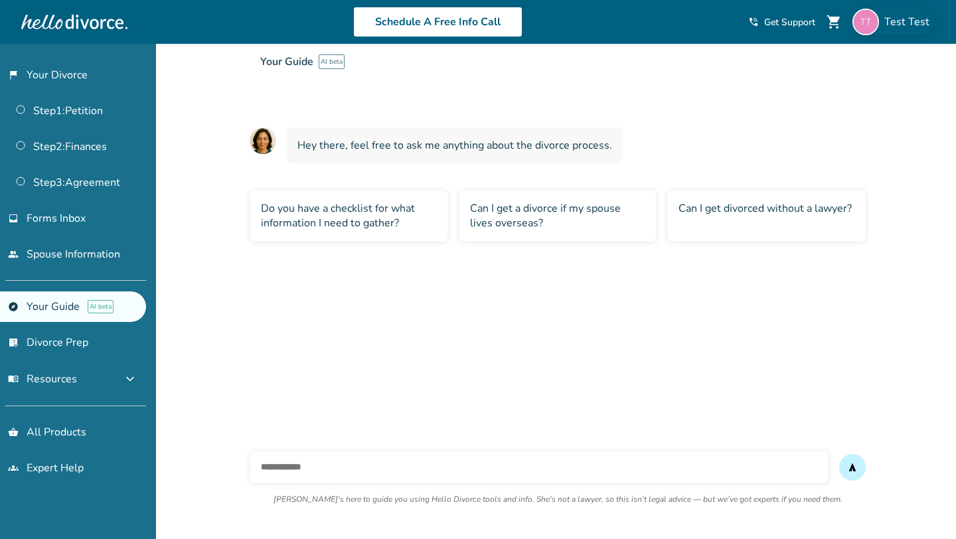
click at [912, 9] on div "Test Test" at bounding box center [894, 22] width 82 height 27
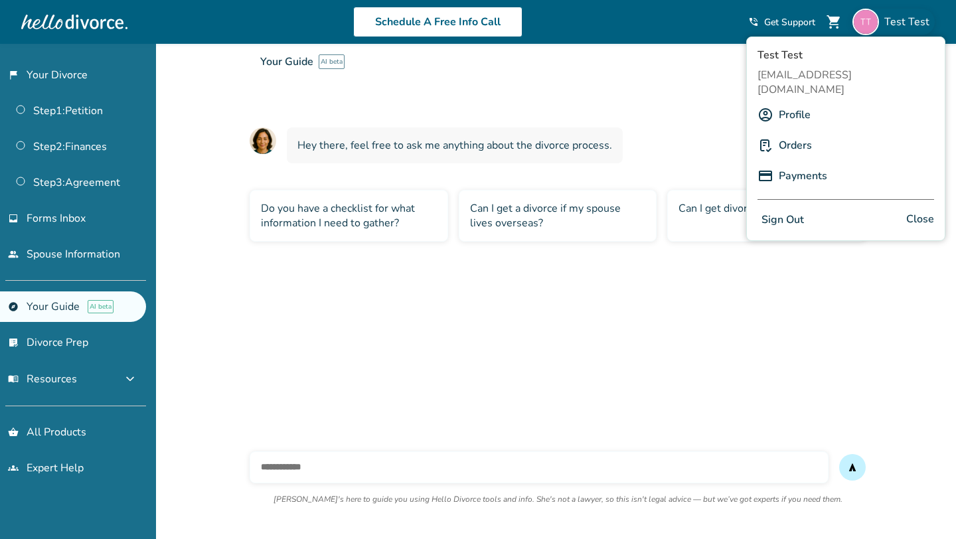
click at [803, 102] on link "Profile" at bounding box center [795, 114] width 32 height 25
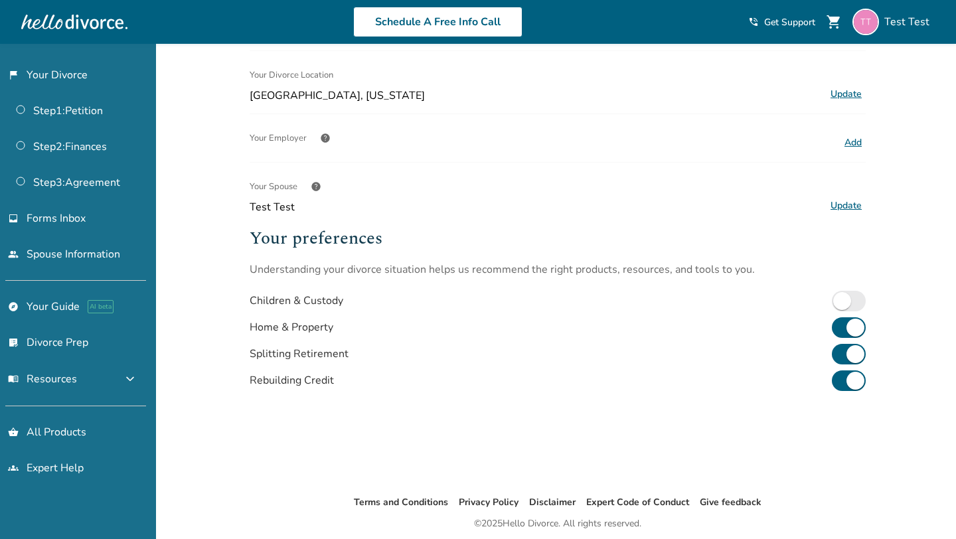
scroll to position [330, 0]
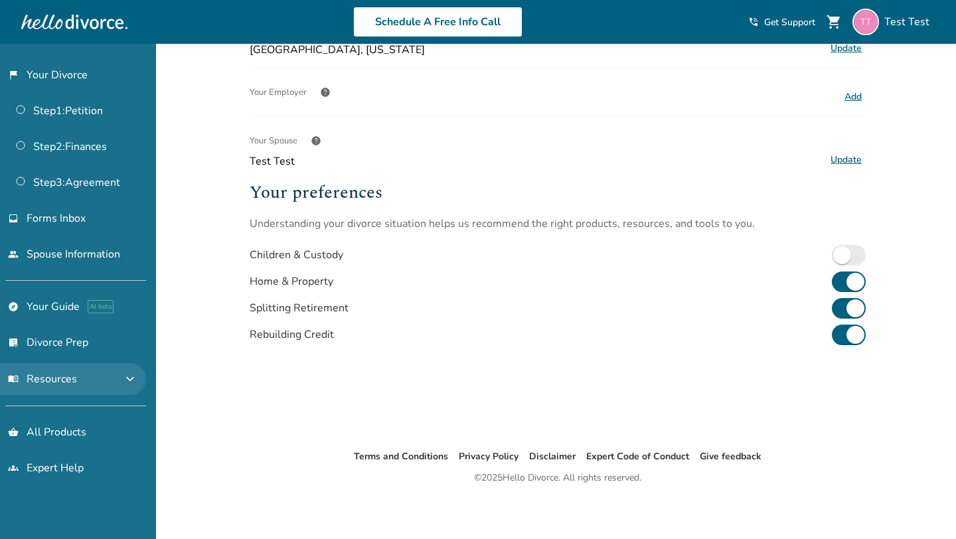
click at [125, 371] on button "menu_book Resources expand_more" at bounding box center [73, 379] width 146 height 32
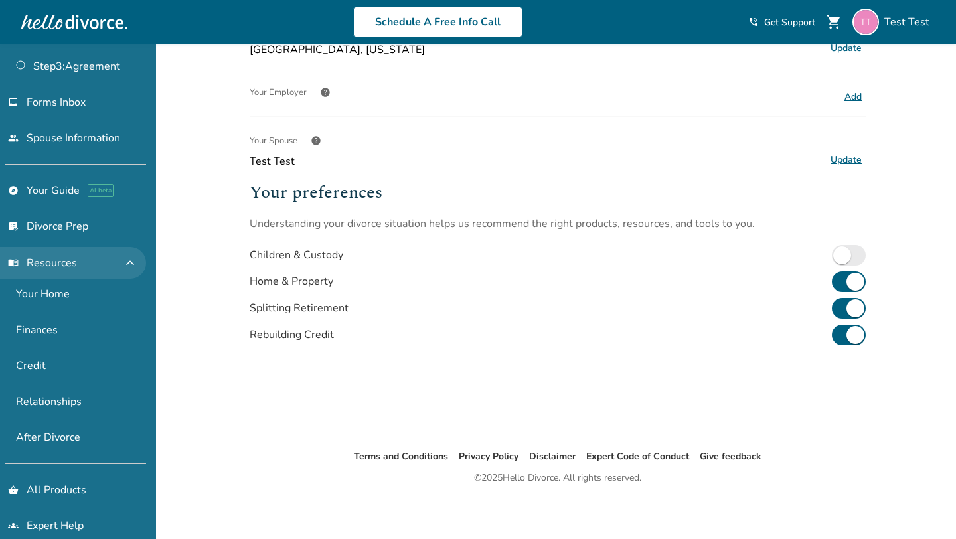
scroll to position [129, 0]
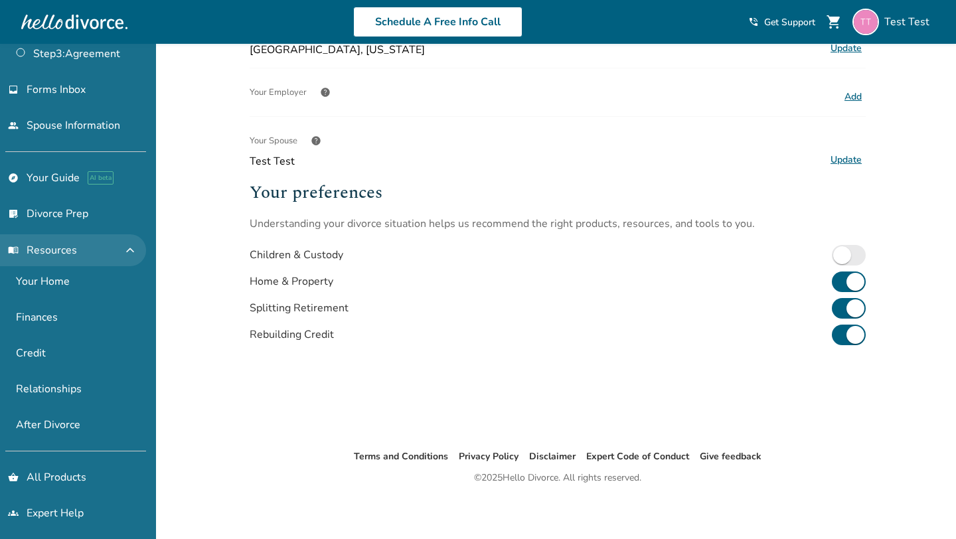
click at [138, 252] on span "expand_less" at bounding box center [130, 250] width 16 height 16
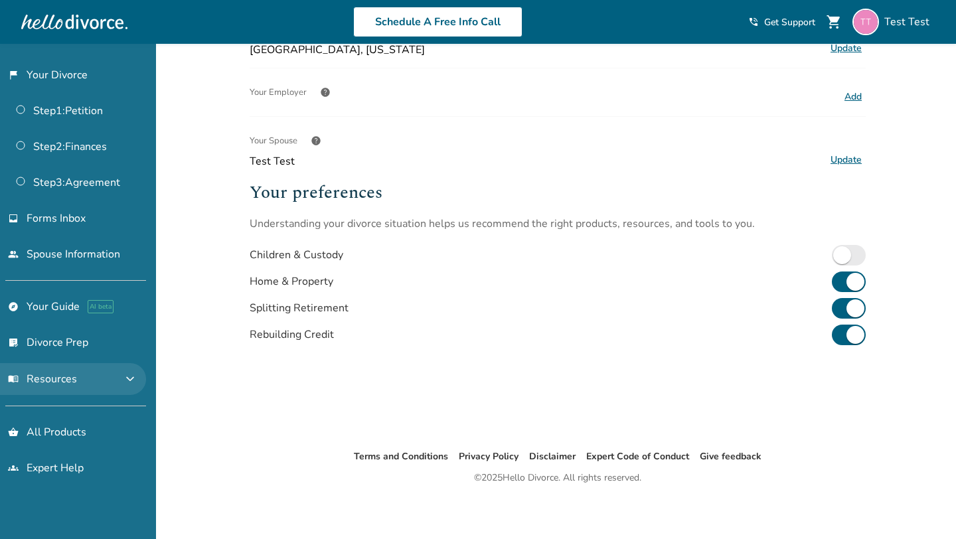
click at [139, 252] on link "people Spouse Information" at bounding box center [73, 254] width 146 height 31
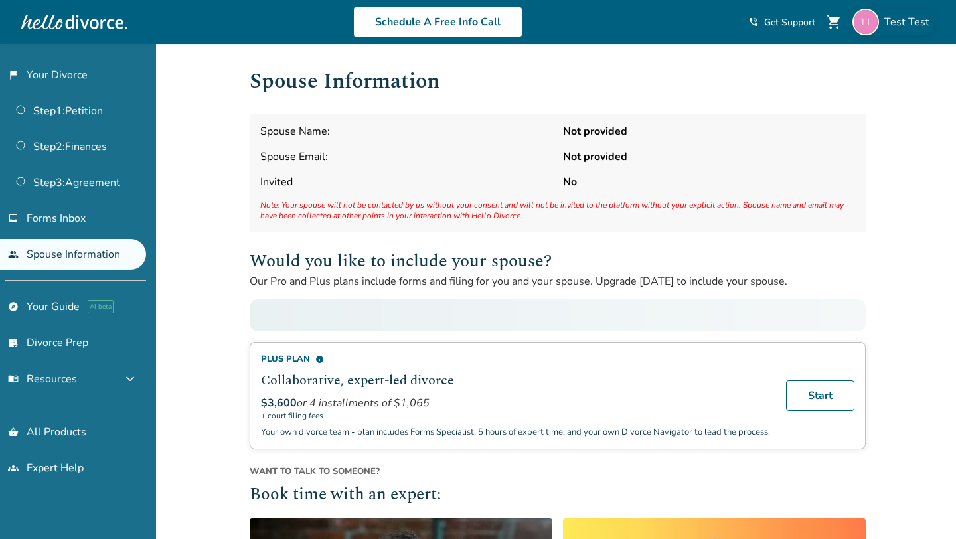
click at [893, 17] on span "Test Test" at bounding box center [910, 22] width 50 height 15
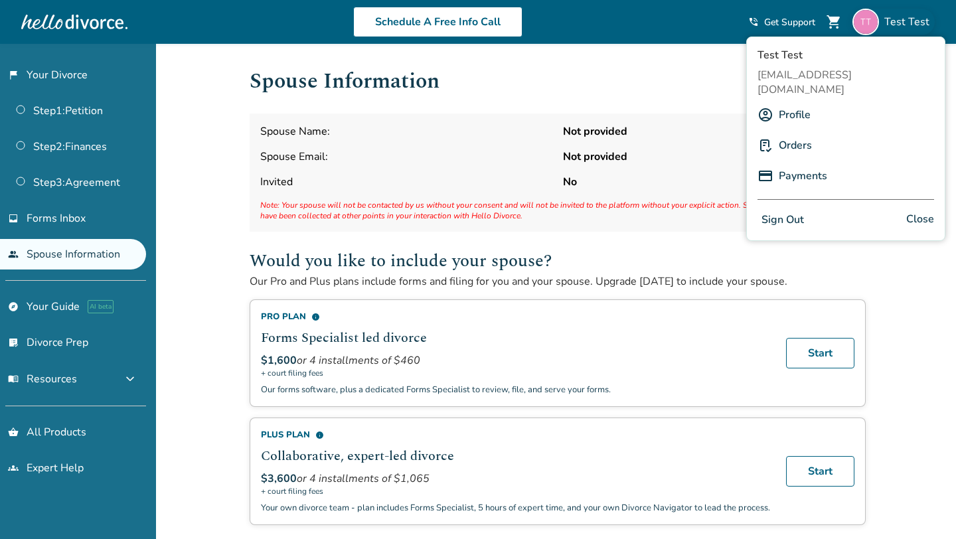
click at [798, 102] on link "Profile" at bounding box center [795, 114] width 32 height 25
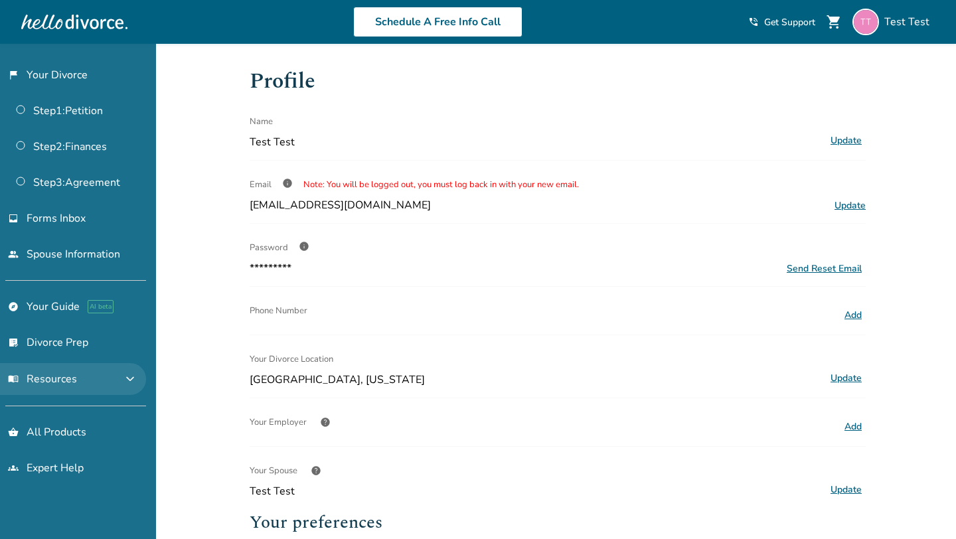
click at [137, 377] on span "expand_more" at bounding box center [130, 379] width 16 height 16
click at [137, 377] on span "expand_less" at bounding box center [130, 379] width 16 height 16
click at [137, 377] on span "expand_more" at bounding box center [130, 379] width 16 height 16
click at [137, 377] on span "expand_less" at bounding box center [130, 379] width 16 height 16
click at [137, 377] on span "expand_more" at bounding box center [130, 379] width 16 height 16
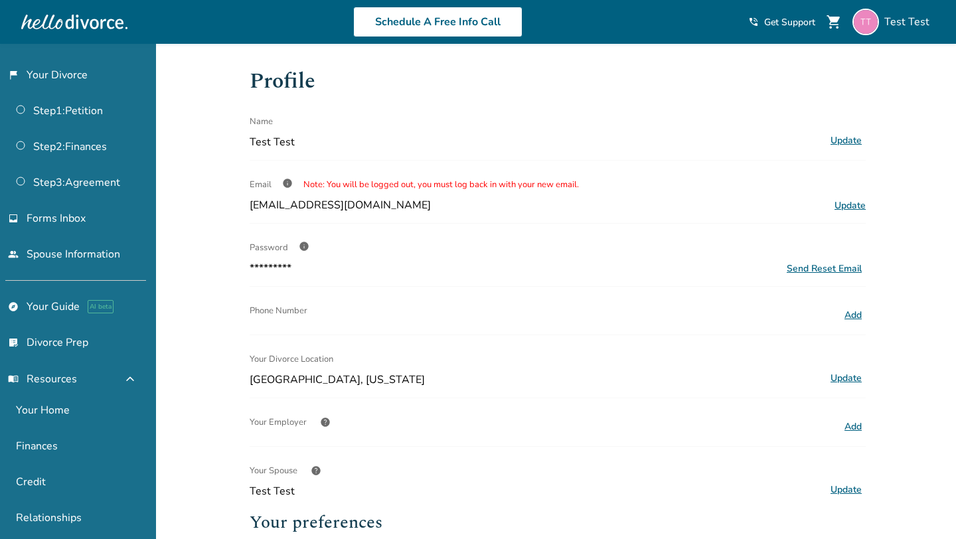
scroll to position [330, 0]
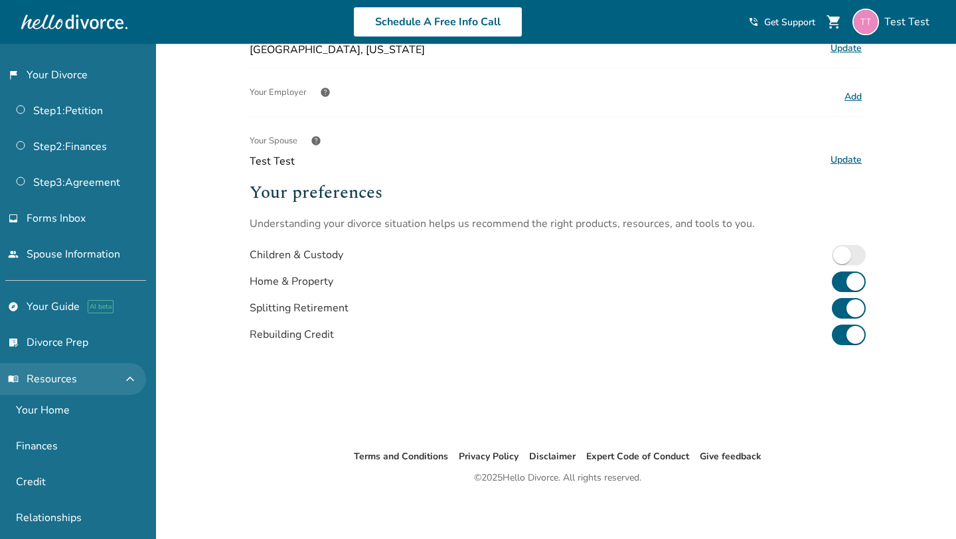
click at [137, 375] on span "expand_less" at bounding box center [130, 379] width 16 height 16
click at [137, 375] on span "expand_more" at bounding box center [130, 379] width 16 height 16
click at [137, 375] on span "expand_less" at bounding box center [130, 379] width 16 height 16
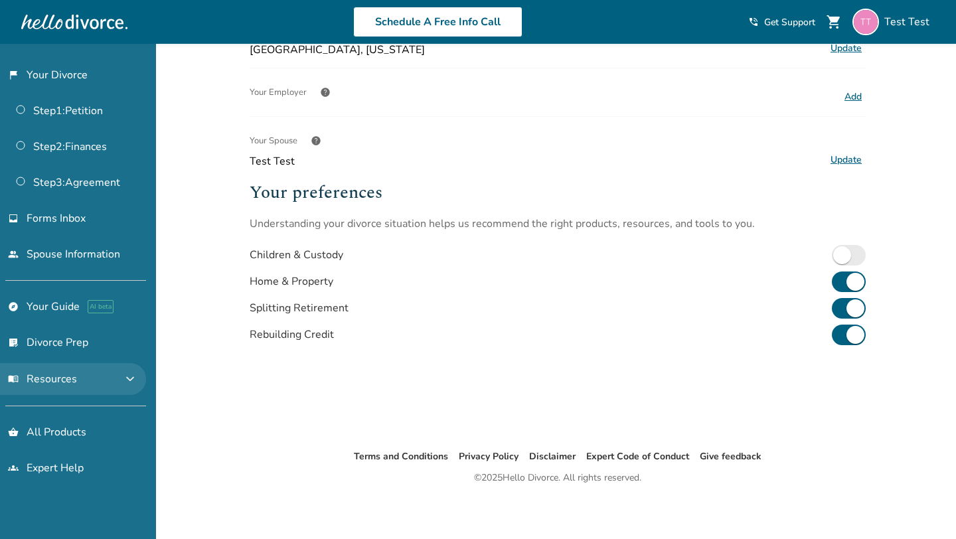
click at [137, 375] on span "expand_more" at bounding box center [130, 379] width 16 height 16
click at [132, 376] on span "expand_less" at bounding box center [130, 379] width 16 height 16
click at [135, 376] on span "expand_more" at bounding box center [130, 379] width 16 height 16
click at [138, 377] on span "expand_less" at bounding box center [130, 379] width 16 height 16
click at [138, 377] on span "expand_more" at bounding box center [130, 379] width 16 height 16
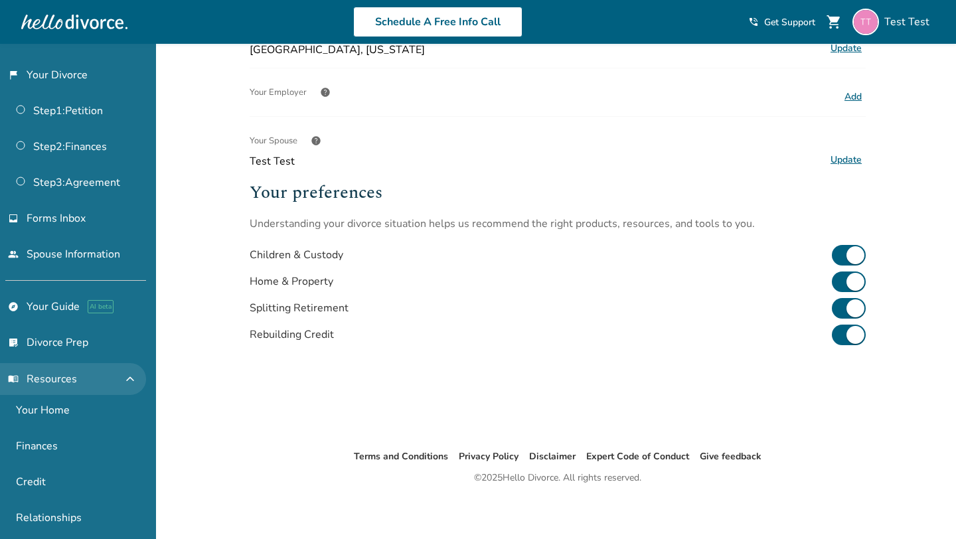
click at [138, 381] on span "expand_less" at bounding box center [130, 379] width 16 height 16
click at [138, 381] on span "expand_more" at bounding box center [130, 379] width 16 height 16
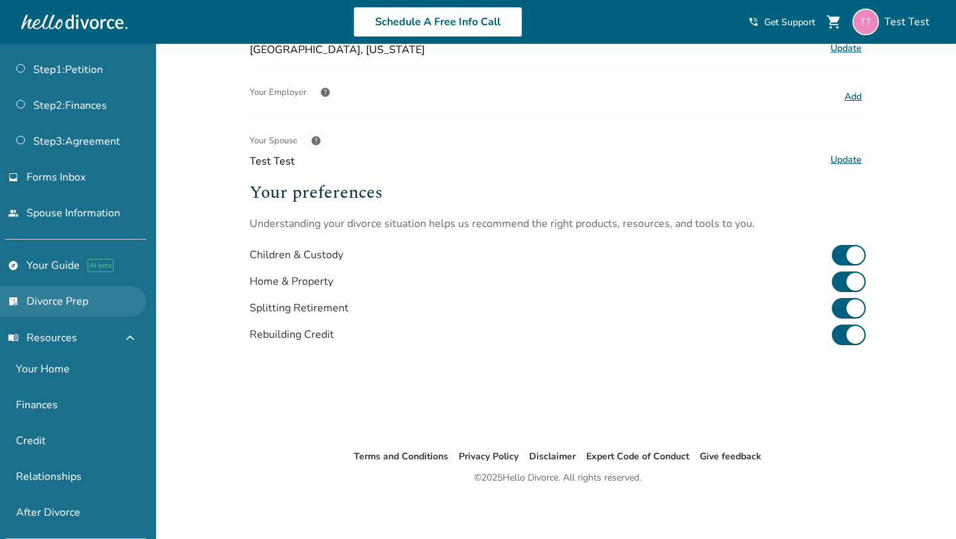
scroll to position [43, 0]
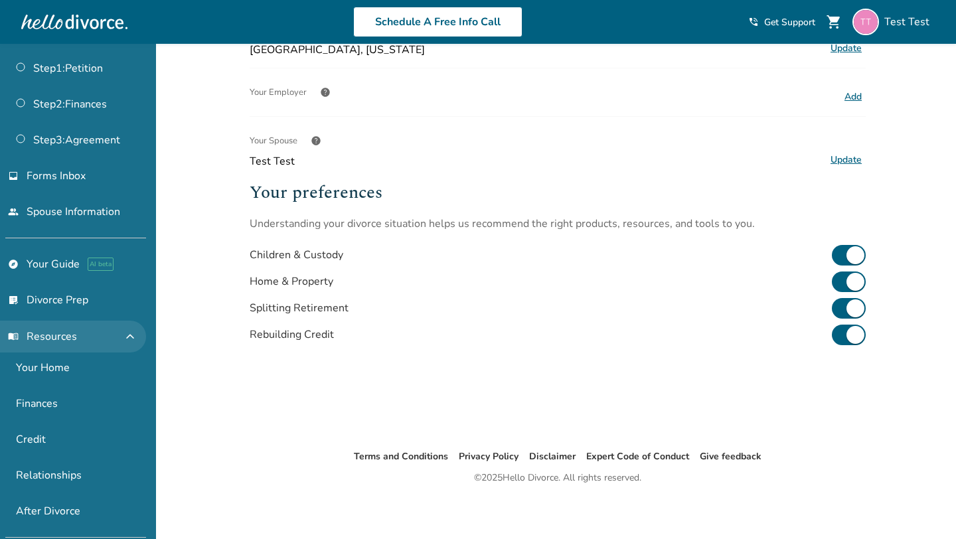
click at [131, 335] on span "expand_less" at bounding box center [130, 337] width 16 height 16
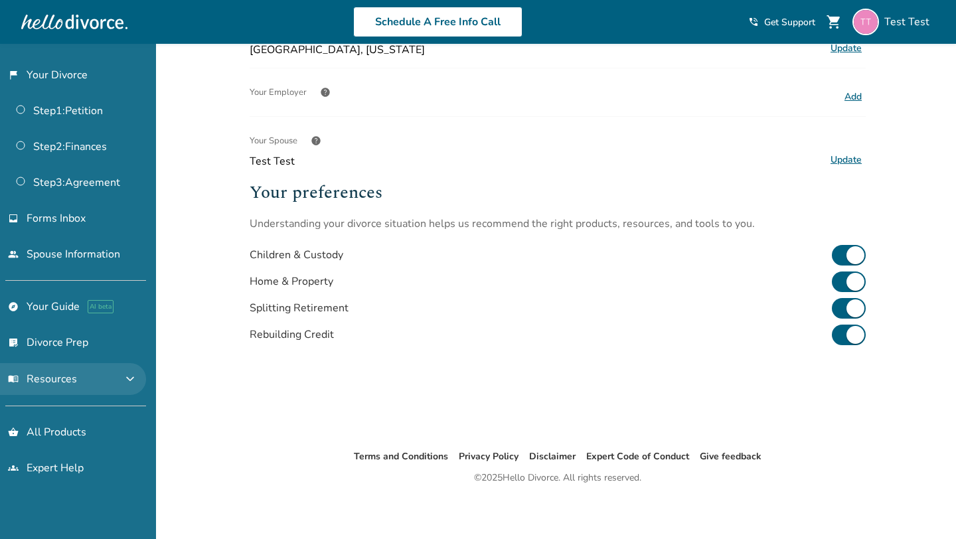
scroll to position [0, 0]
click at [126, 375] on button "menu_book Resources expand_more" at bounding box center [73, 379] width 146 height 32
click at [138, 371] on span "expand_less" at bounding box center [130, 379] width 16 height 16
click at [135, 373] on span "expand_more" at bounding box center [130, 379] width 16 height 16
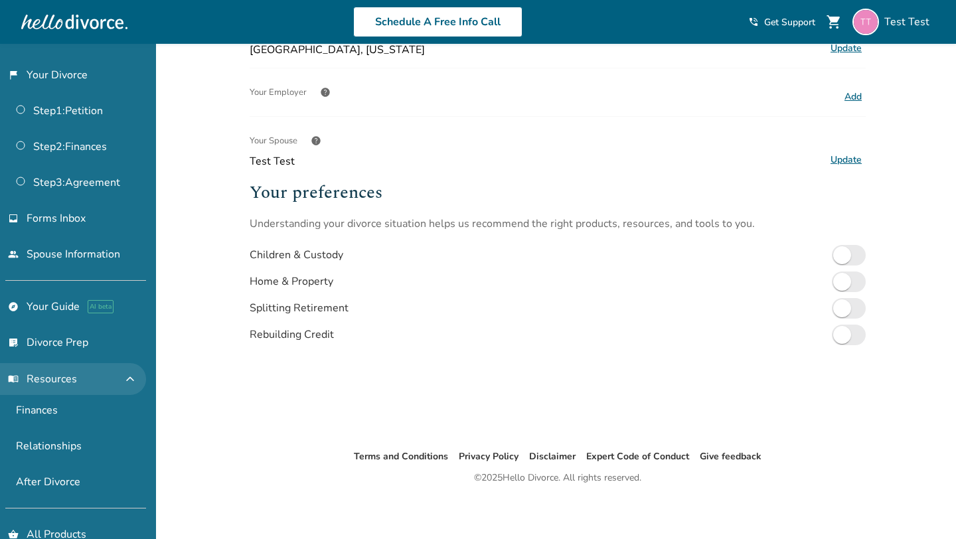
scroll to position [58, 0]
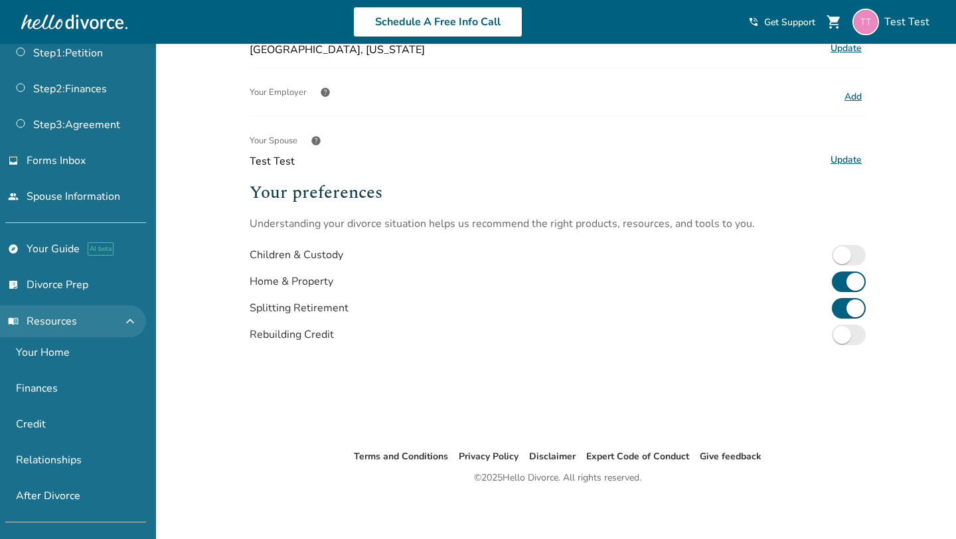
click at [124, 319] on button "menu_book Resources expand_less" at bounding box center [73, 321] width 146 height 32
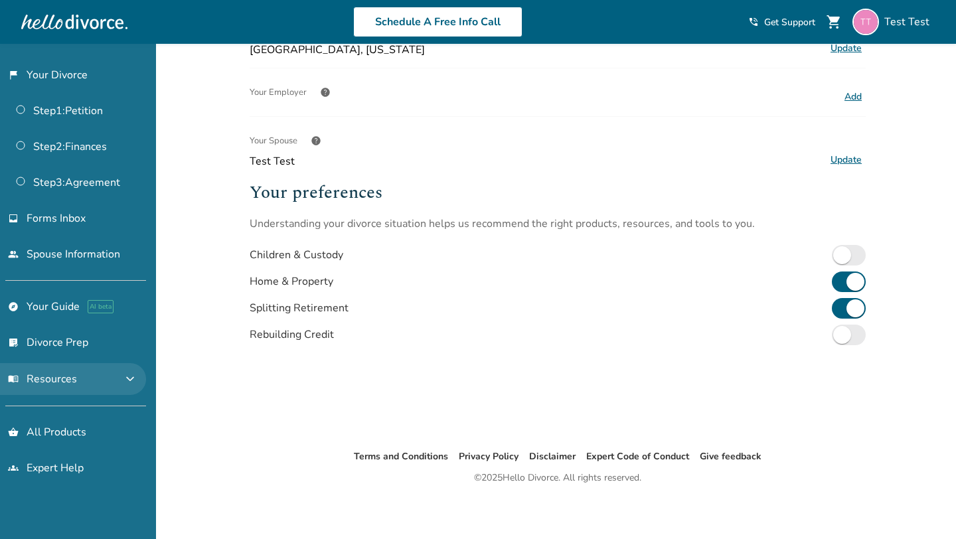
click at [138, 375] on span "expand_more" at bounding box center [130, 379] width 16 height 16
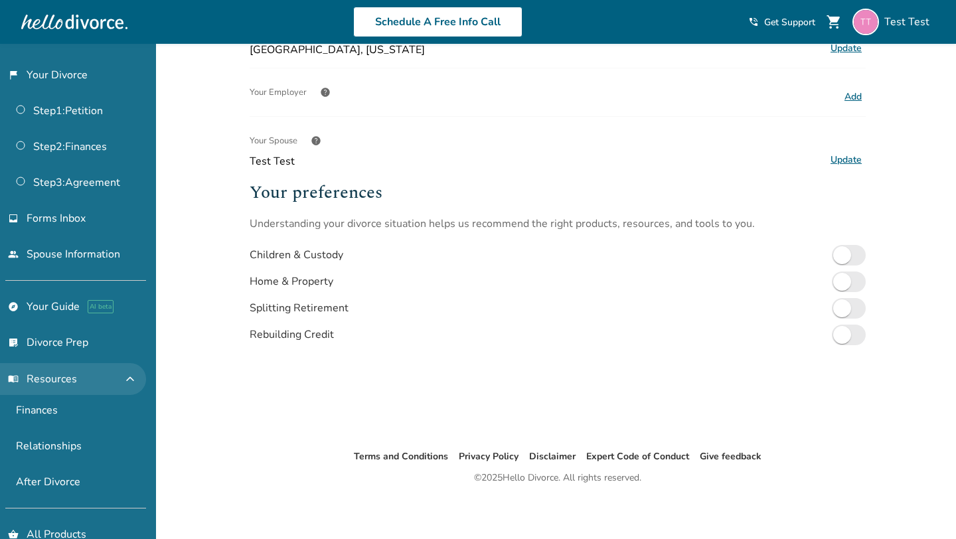
click at [138, 377] on span "expand_less" at bounding box center [130, 379] width 16 height 16
click at [138, 377] on span "expand_more" at bounding box center [130, 379] width 16 height 16
click at [138, 376] on span "expand_less" at bounding box center [130, 379] width 16 height 16
click at [138, 375] on span "expand_more" at bounding box center [130, 379] width 16 height 16
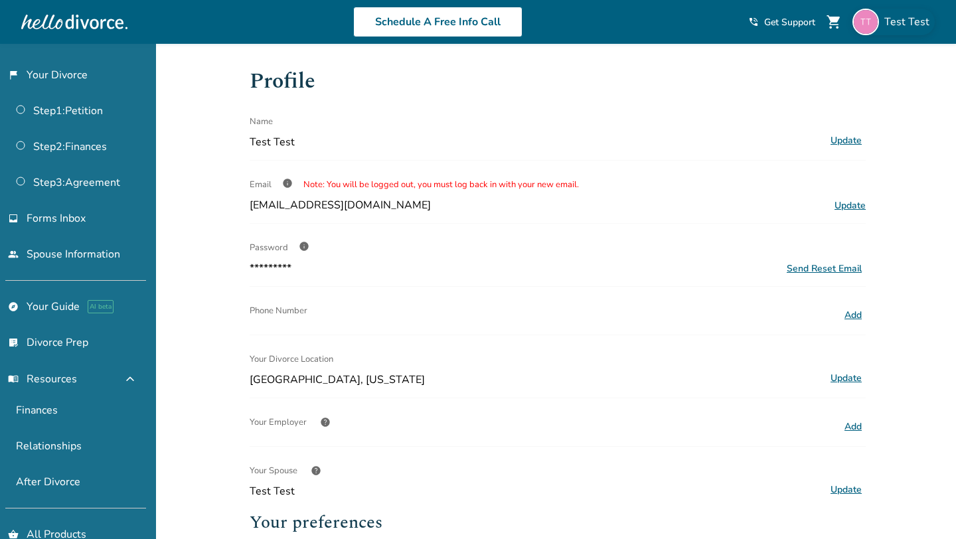
click at [891, 12] on div "Test Test" at bounding box center [894, 22] width 82 height 27
click at [525, 89] on h1 "Profile" at bounding box center [558, 81] width 616 height 33
click at [891, 27] on span "Test Test" at bounding box center [910, 22] width 50 height 15
click at [592, 49] on div "Profile Name Test Test Update Email info Note: You will be logged out, you must…" at bounding box center [558, 411] width 638 height 735
click at [77, 77] on link "flag_2 Your Divorce" at bounding box center [73, 75] width 146 height 31
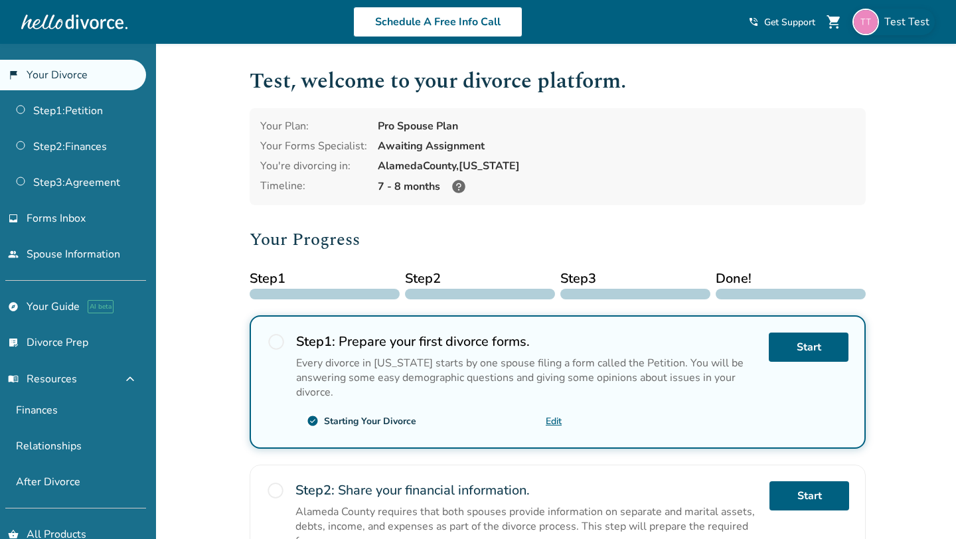
click at [874, 19] on img at bounding box center [866, 22] width 27 height 27
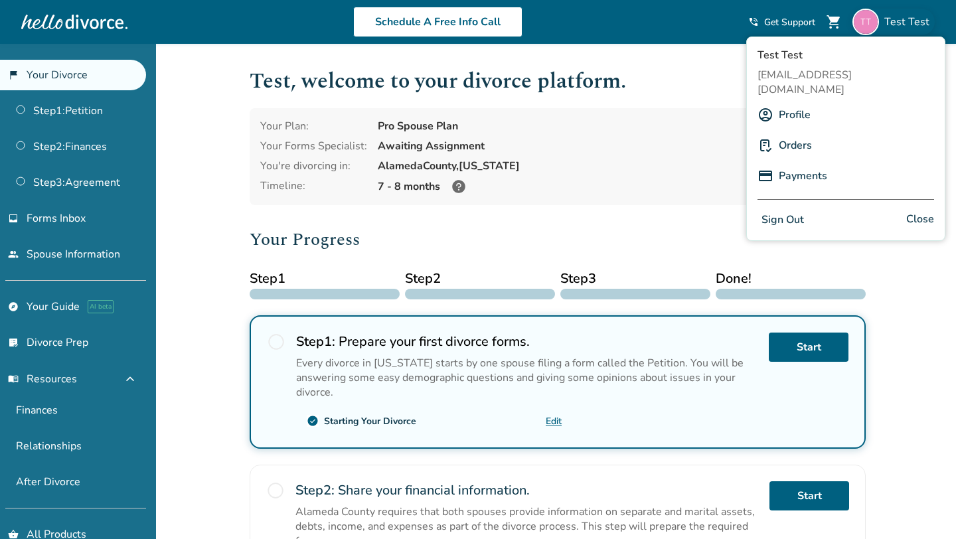
click at [789, 102] on link "Profile" at bounding box center [795, 114] width 32 height 25
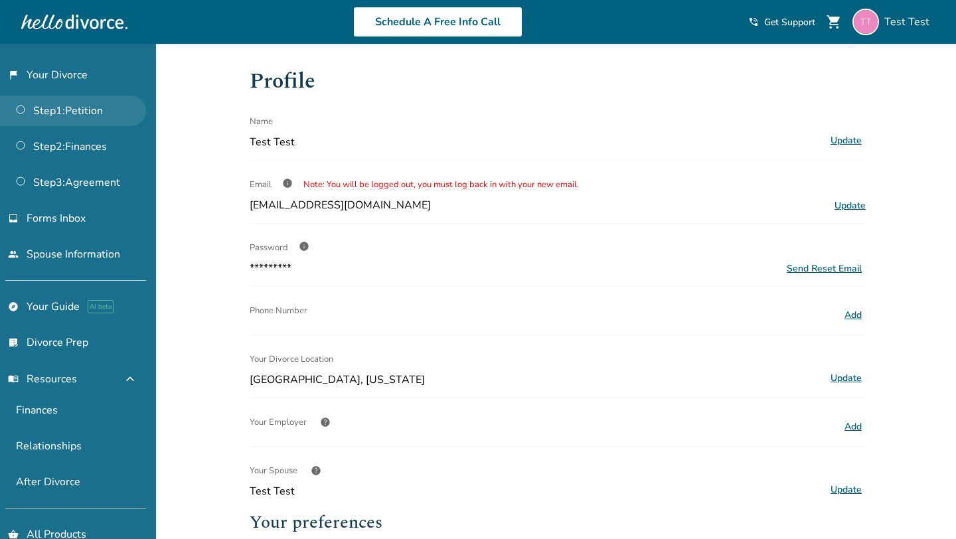
click at [98, 106] on link "Step 1 : Petition" at bounding box center [73, 111] width 146 height 31
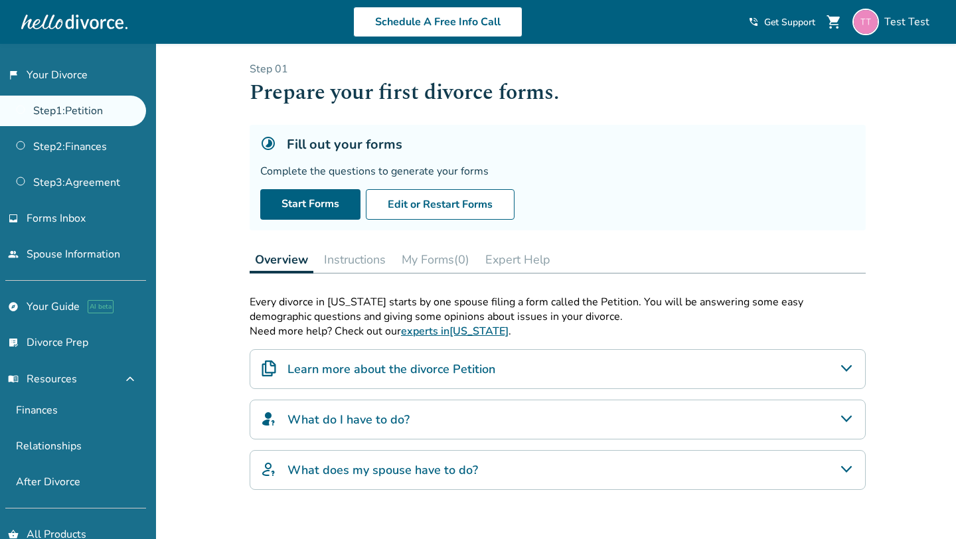
scroll to position [4, 0]
click at [211, 182] on div "Added to cart Step 0 1 Prepare your first divorce forms. Fill out your forms Co…" at bounding box center [478, 373] width 956 height 667
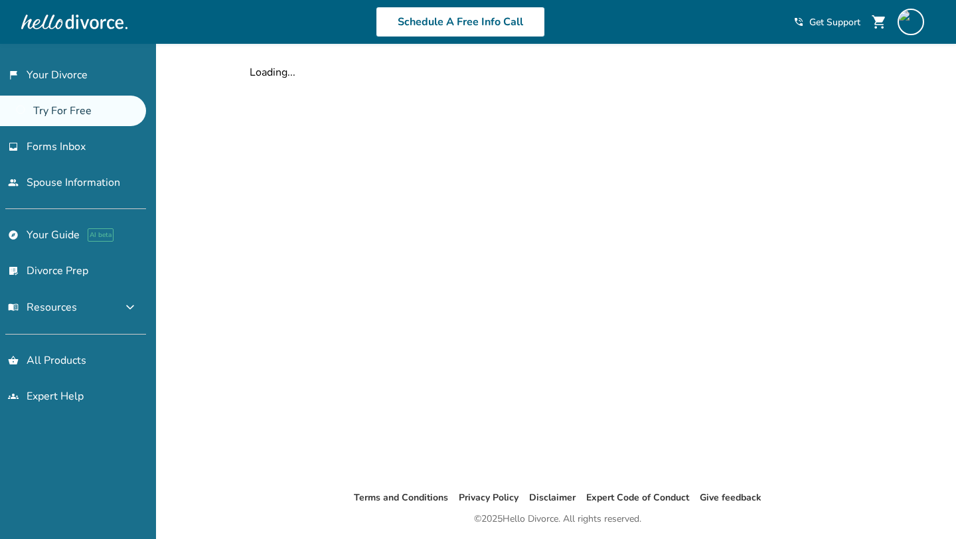
scroll to position [4, 0]
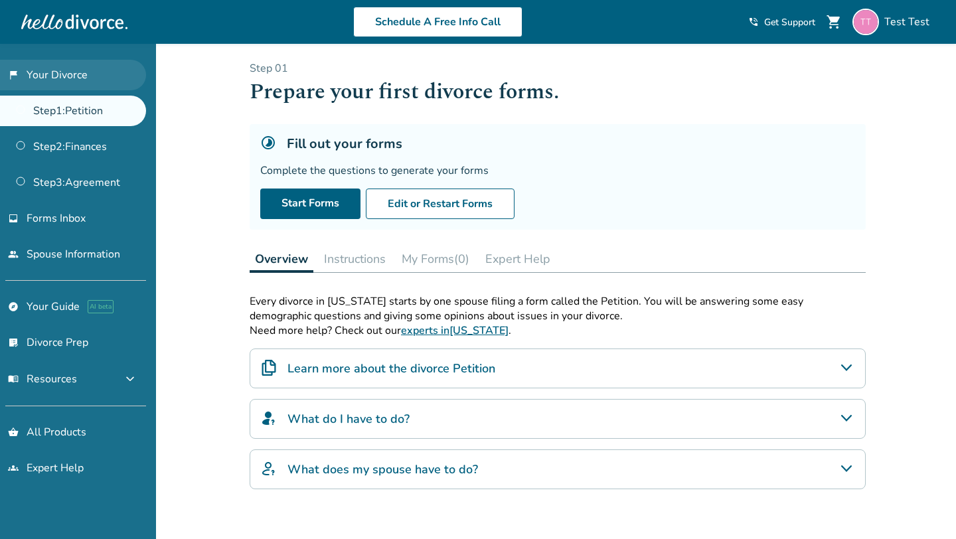
click at [67, 71] on link "flag_2 Your Divorce" at bounding box center [73, 75] width 146 height 31
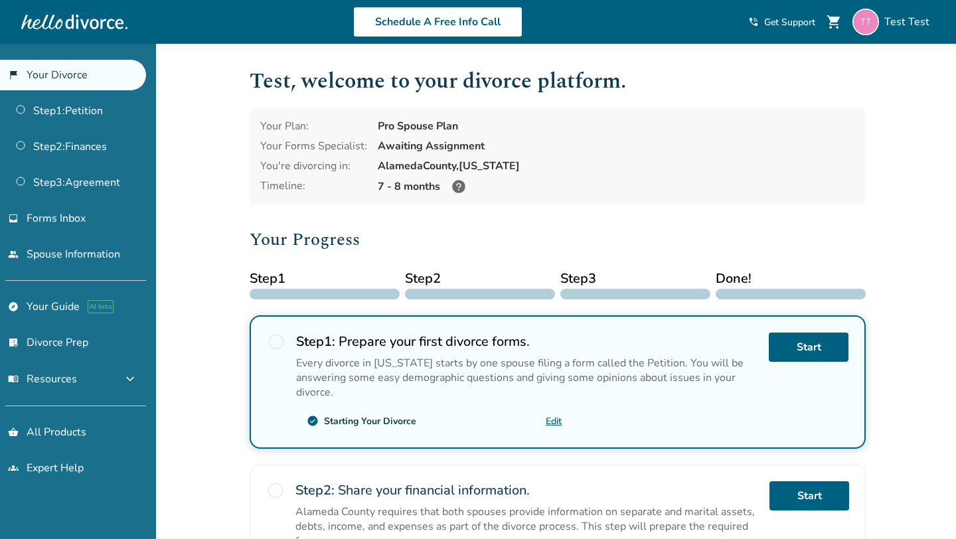
click at [207, 196] on div "Added to cart Test , welcome to your divorce platform. Your Plan: Pro Spouse Pl…" at bounding box center [478, 505] width 956 height 922
click at [473, 76] on h1 "Test , welcome to your divorce platform." at bounding box center [558, 81] width 616 height 33
click at [445, 82] on h1 "Test , welcome to your divorce platform." at bounding box center [558, 81] width 616 height 33
click at [715, 161] on div "[GEOGRAPHIC_DATA], [US_STATE]" at bounding box center [616, 166] width 477 height 15
